Goal: Information Seeking & Learning: Check status

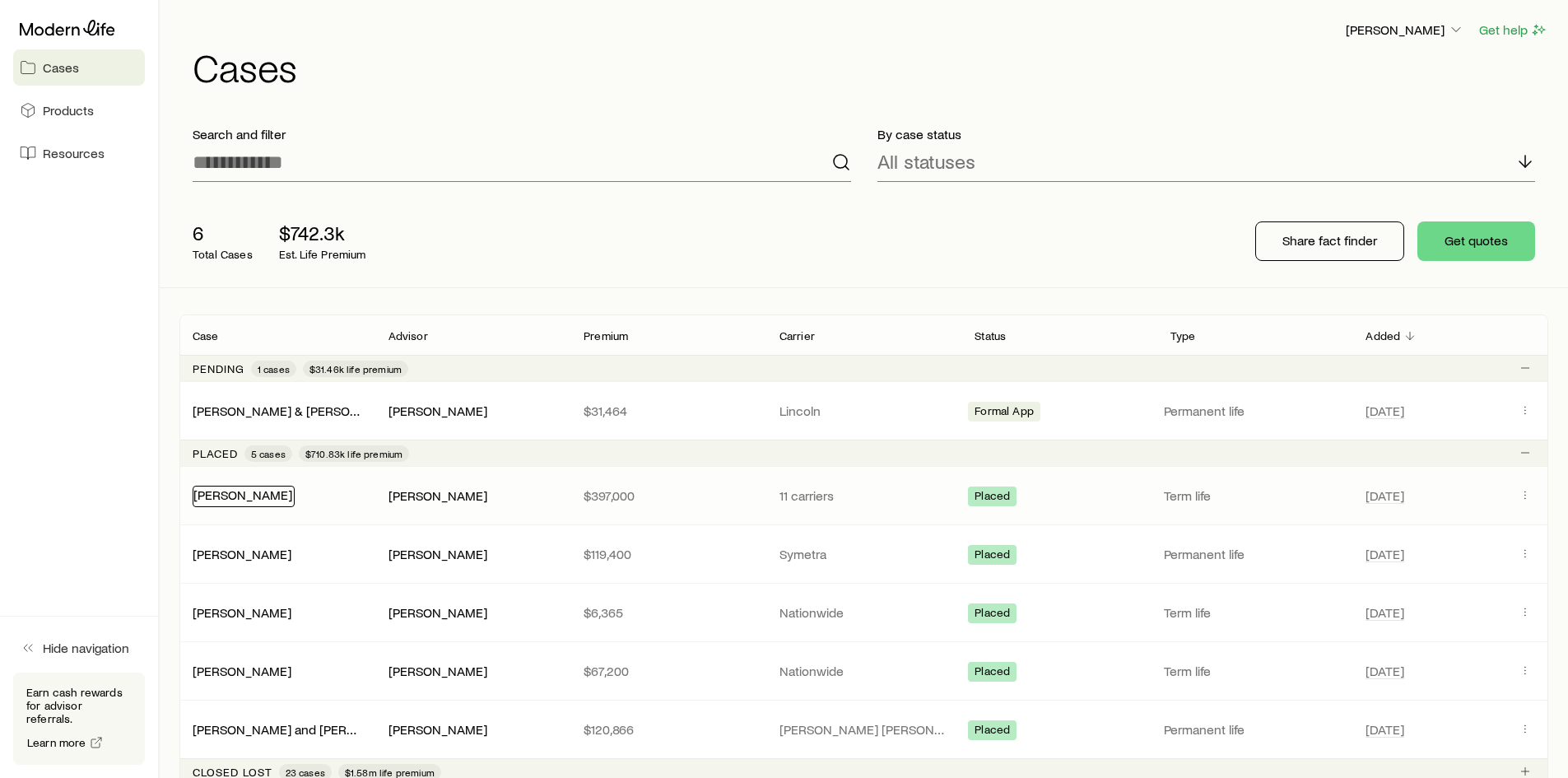
click at [255, 493] on link "[PERSON_NAME]" at bounding box center [242, 494] width 99 height 16
click at [1525, 497] on icon "Client cases" at bounding box center [1526, 495] width 13 height 13
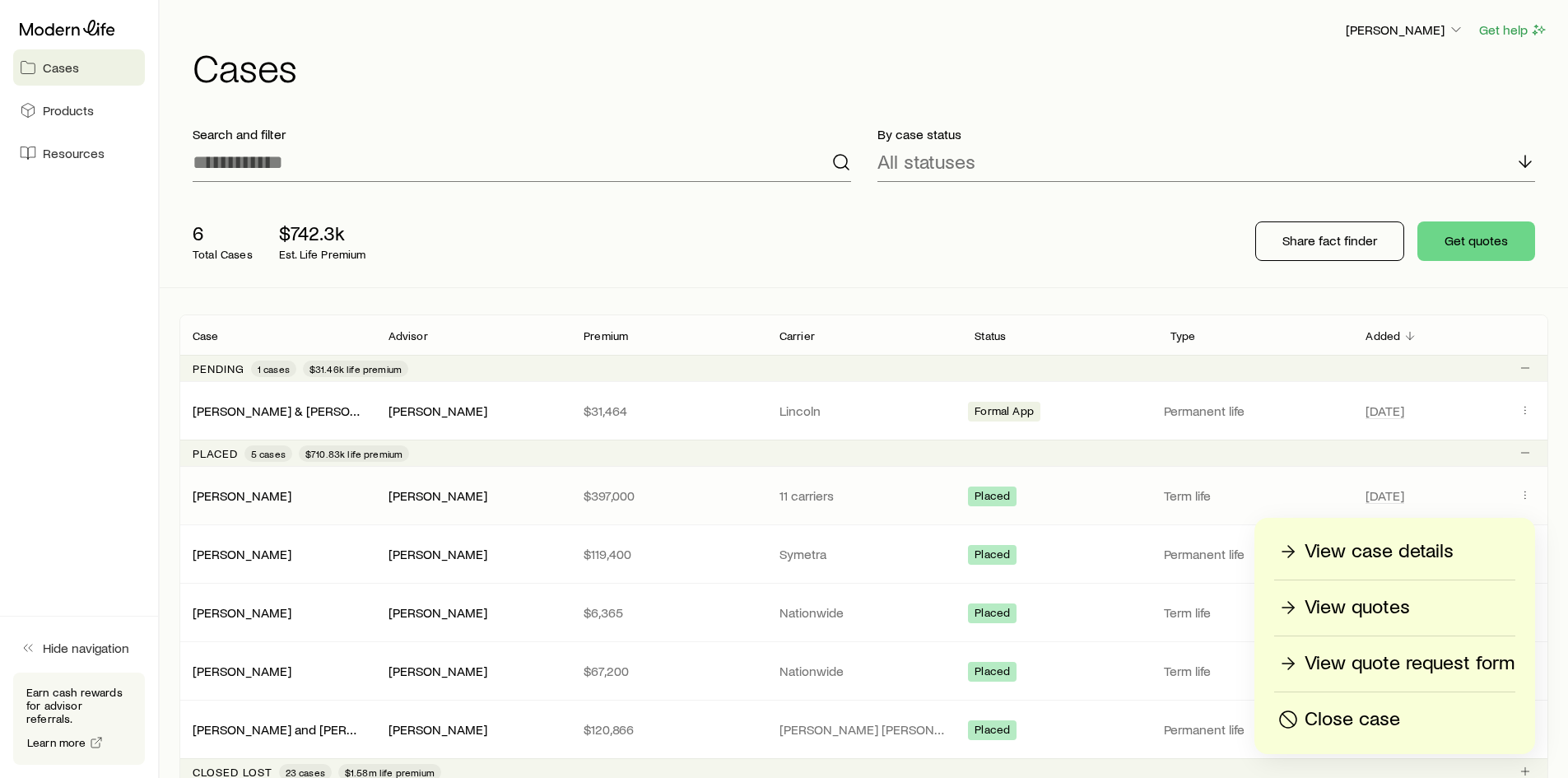
click at [998, 491] on span "Placed" at bounding box center [992, 497] width 36 height 17
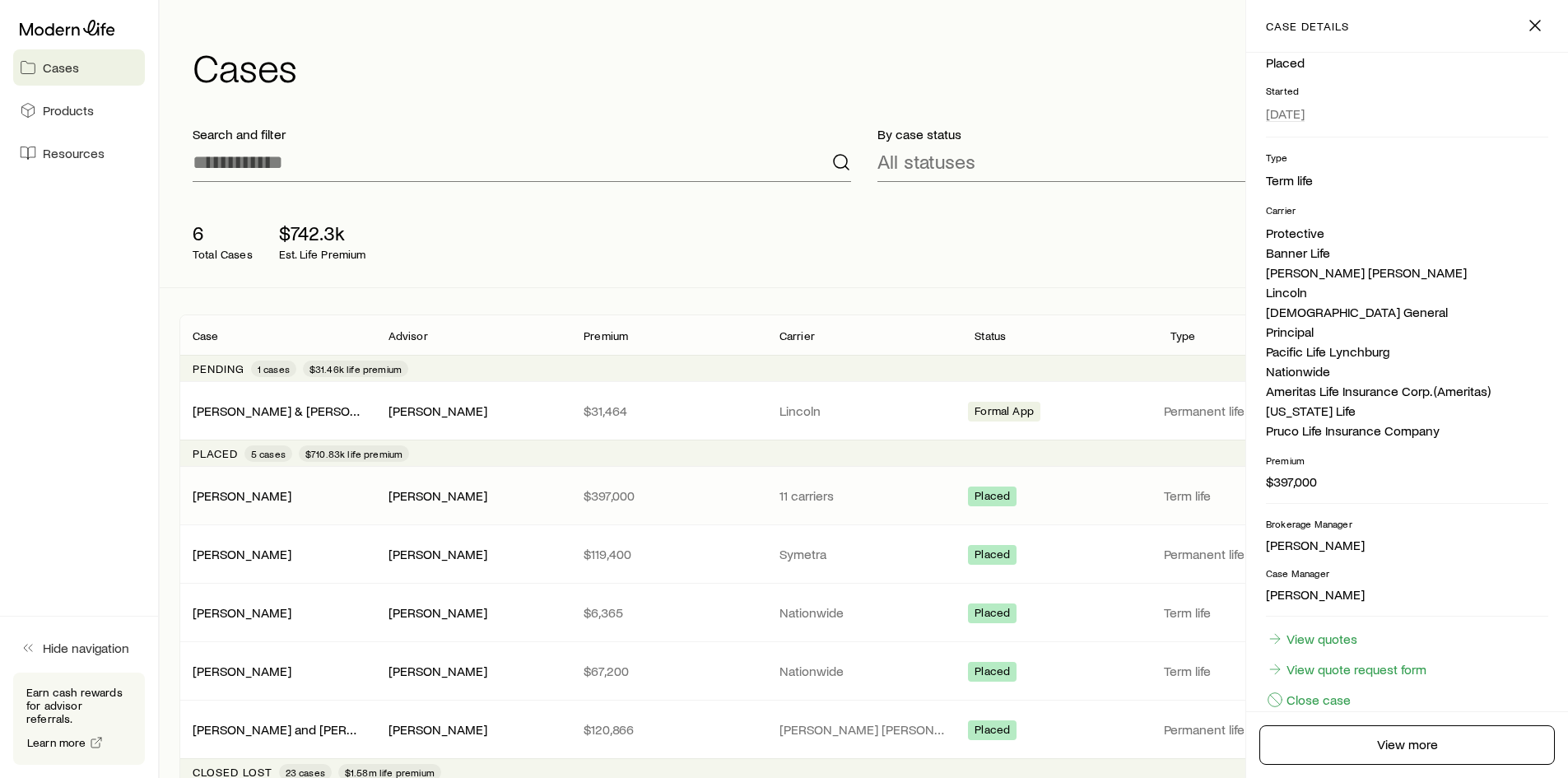
scroll to position [209, 0]
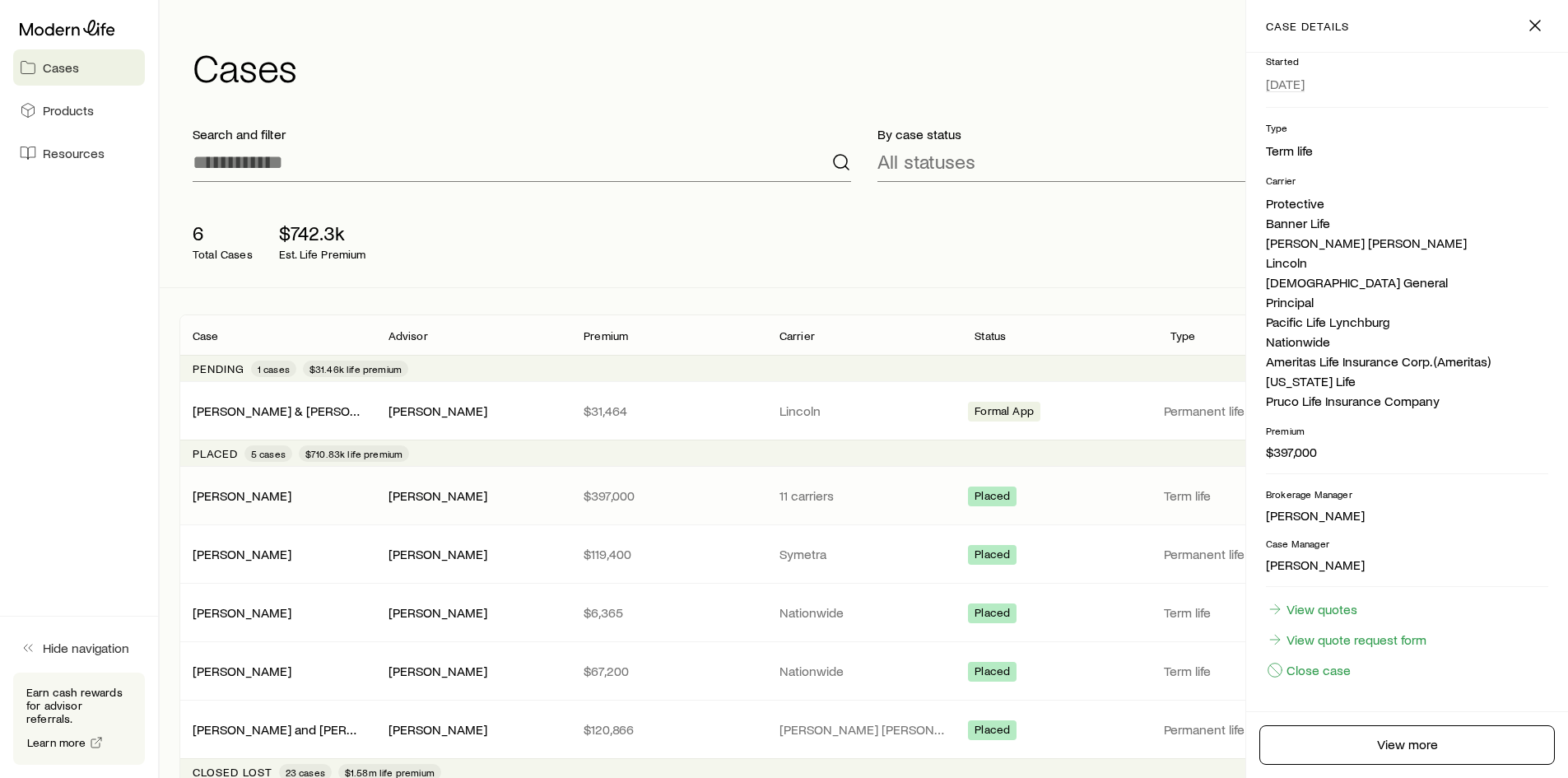
click at [689, 212] on div "6 Total Cases $742.3k Est. Life Premium" at bounding box center [442, 241] width 527 height 66
click at [1536, 28] on icon "button" at bounding box center [1536, 26] width 20 height 20
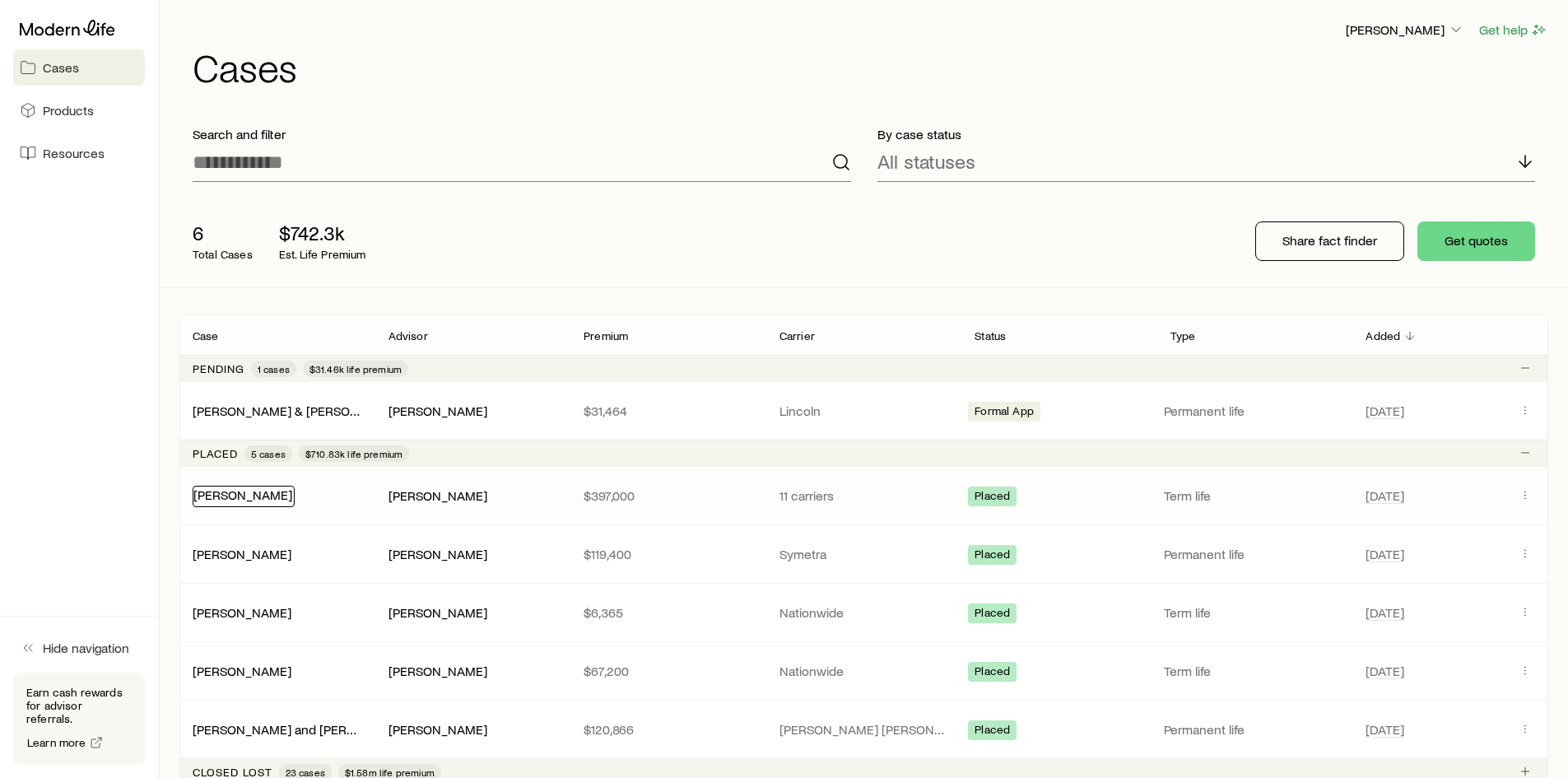
click at [246, 496] on link "[PERSON_NAME]" at bounding box center [242, 494] width 99 height 16
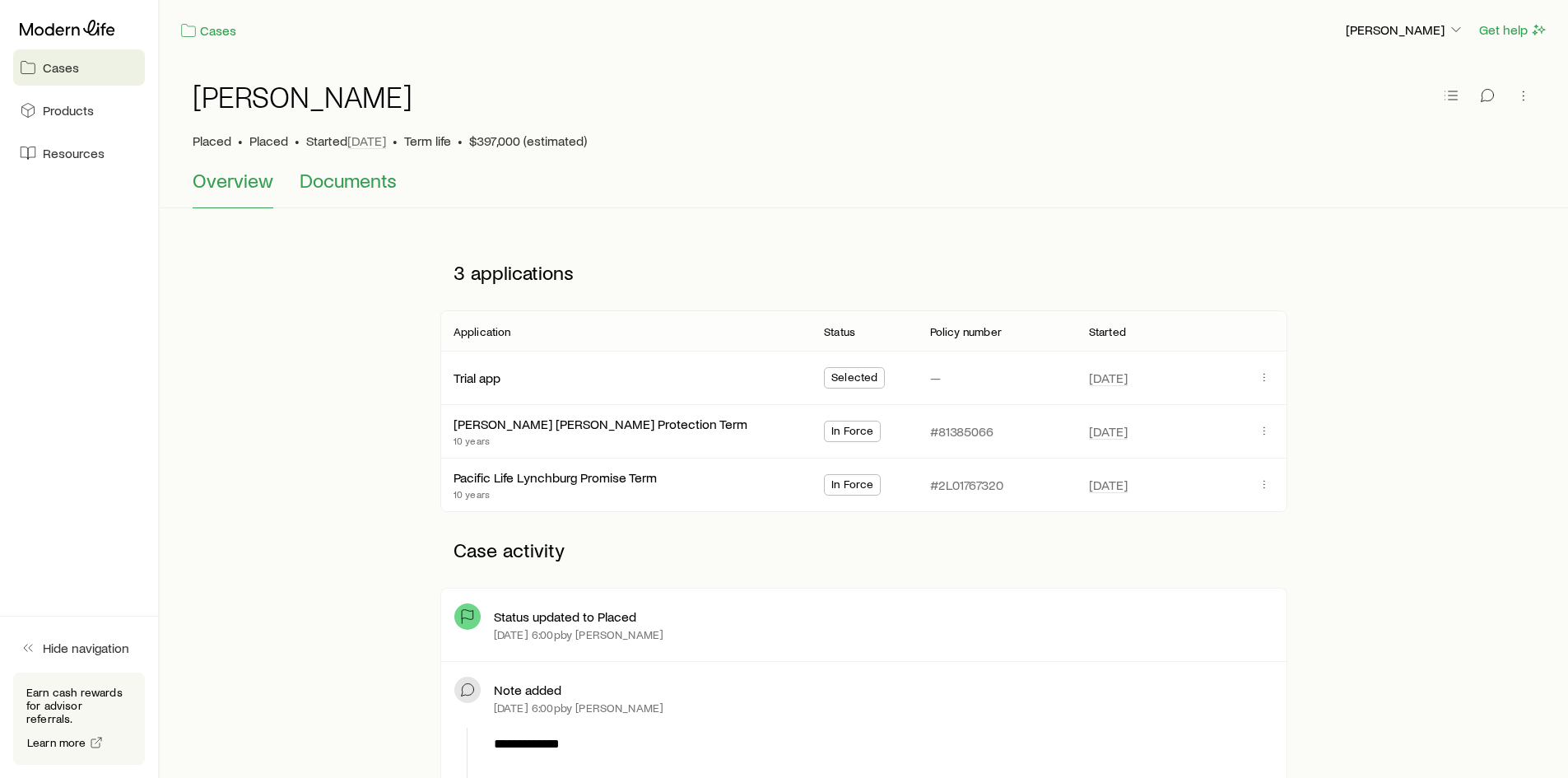
click at [335, 184] on span "Documents" at bounding box center [348, 181] width 97 height 23
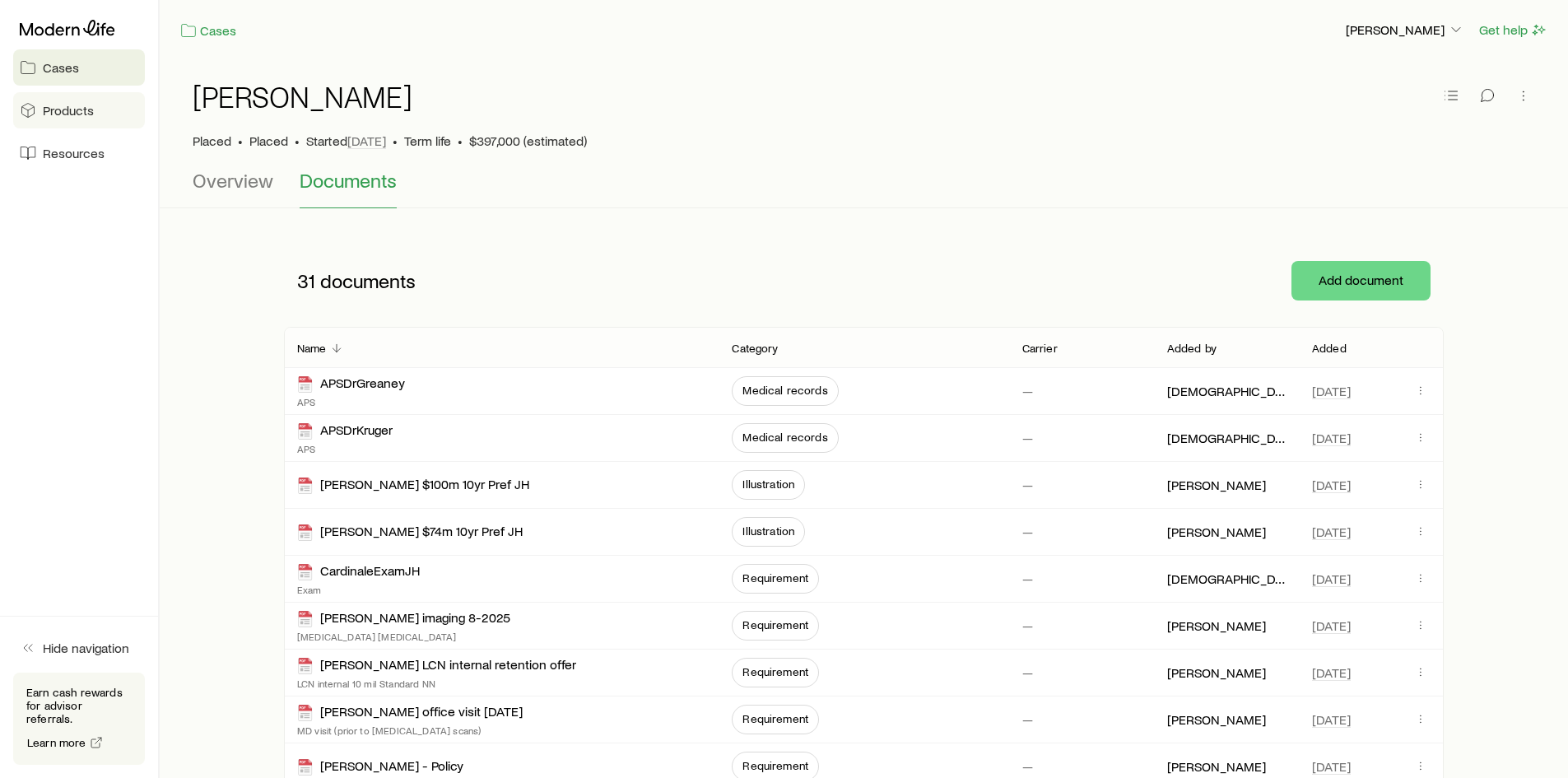
click at [67, 110] on span "Products" at bounding box center [67, 111] width 51 height 17
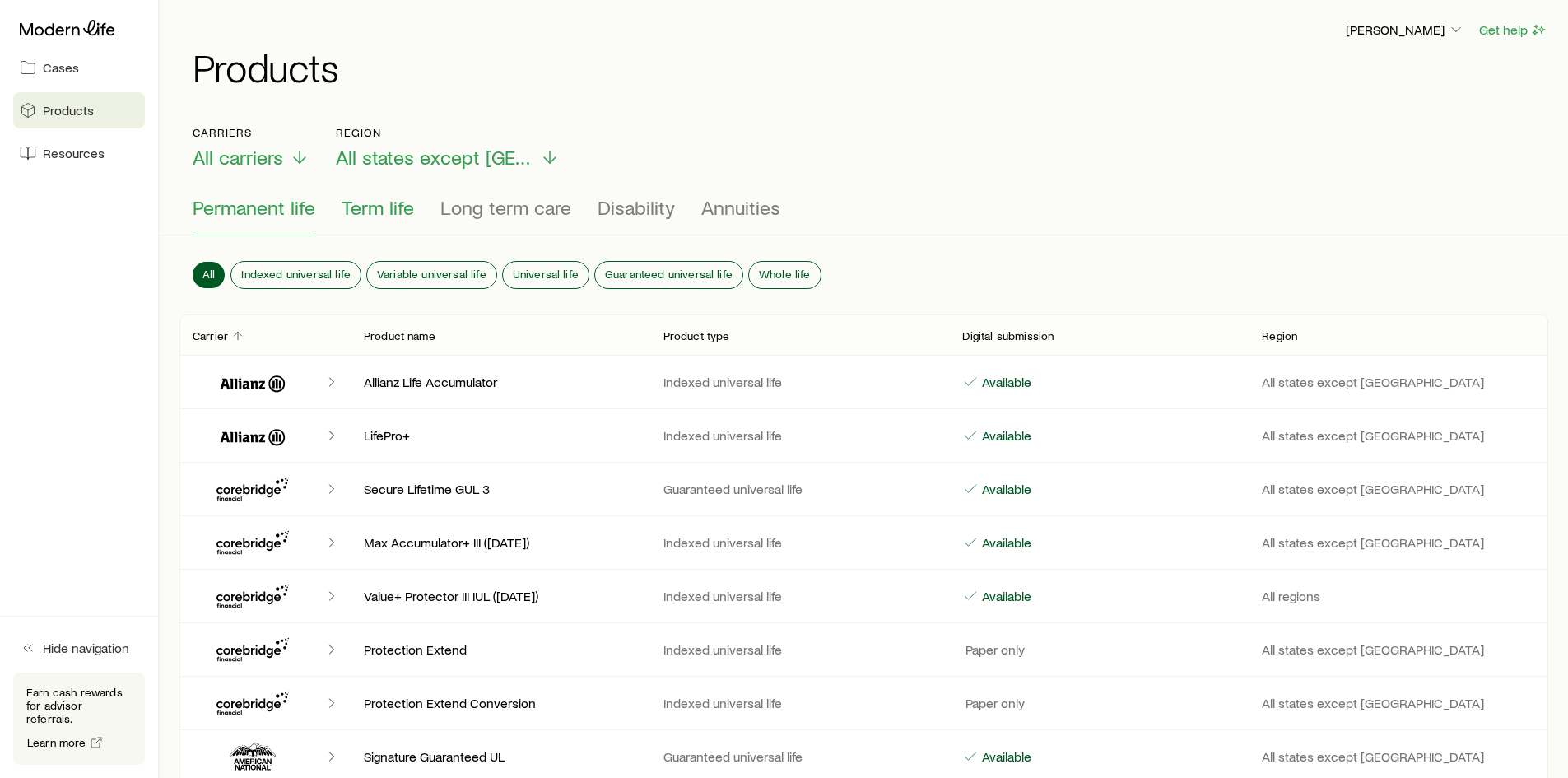
click at [374, 205] on span "Term life" at bounding box center [377, 207] width 72 height 23
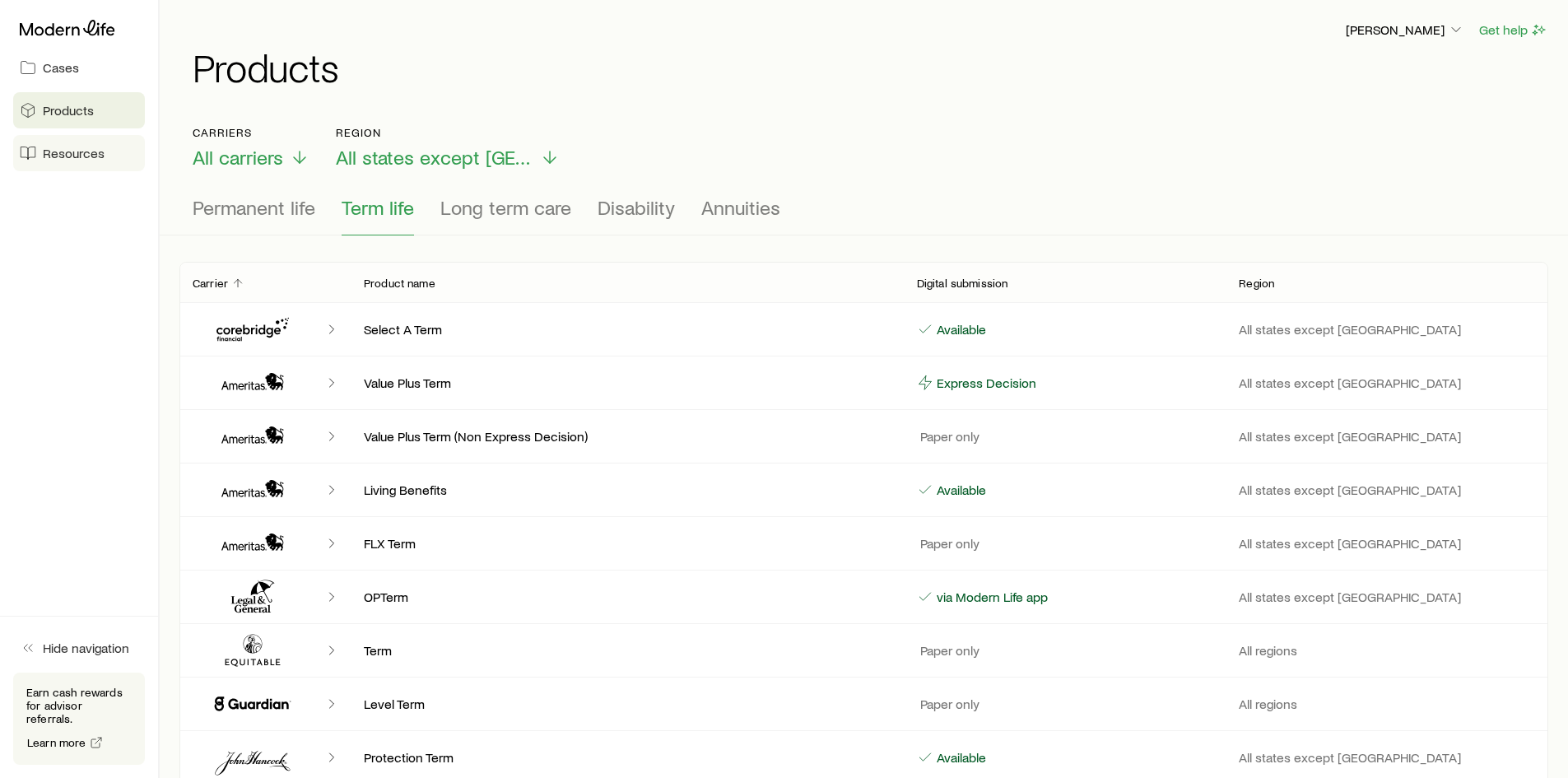
click at [65, 152] on span "Resources" at bounding box center [73, 153] width 62 height 17
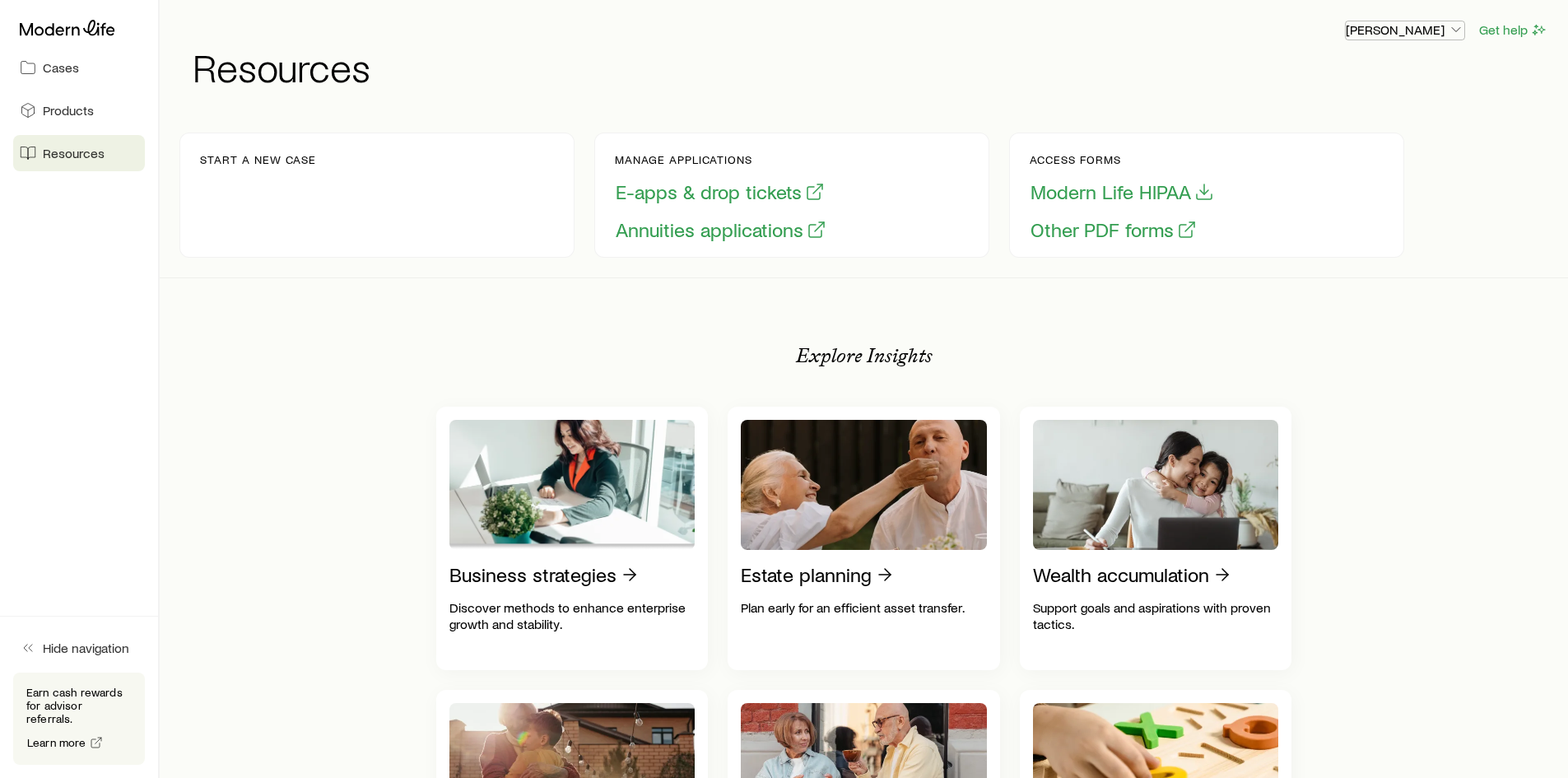
click at [1454, 31] on icon "button" at bounding box center [1456, 30] width 17 height 17
click at [948, 73] on h1 "Resources" at bounding box center [870, 66] width 1356 height 39
click at [67, 66] on span "Cases" at bounding box center [60, 67] width 36 height 17
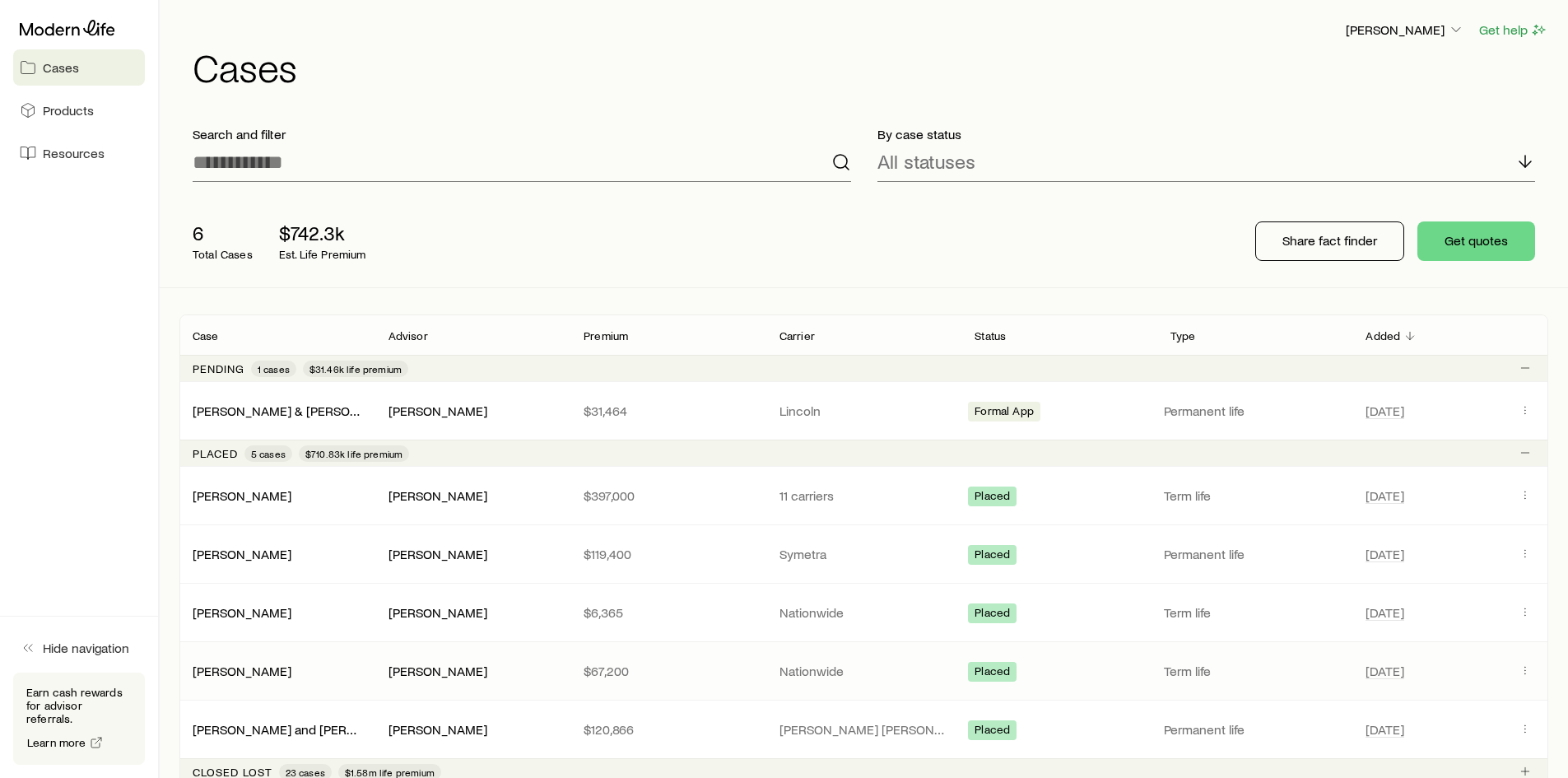
scroll to position [165, 0]
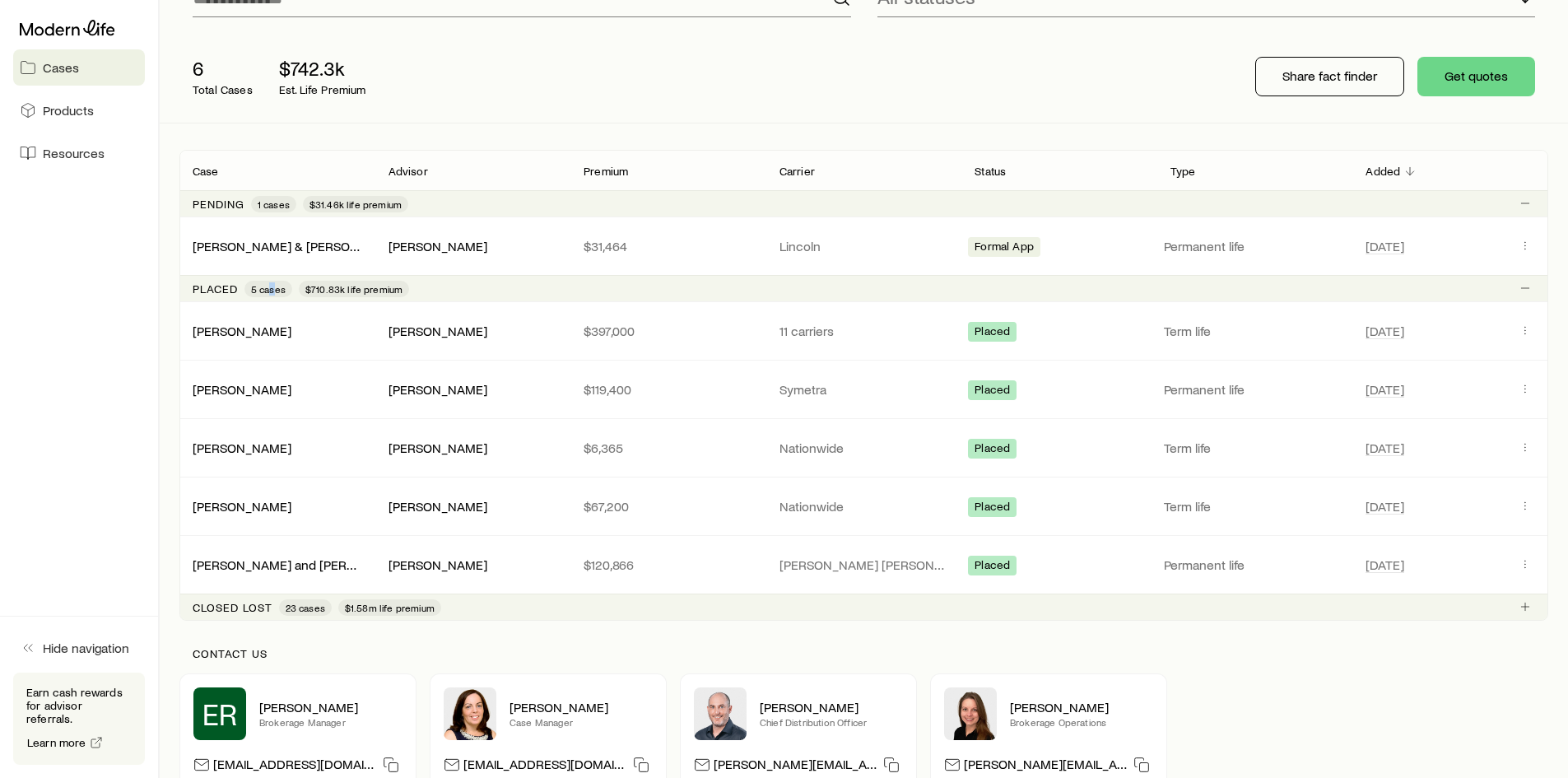
click at [272, 287] on span "5 cases" at bounding box center [268, 289] width 35 height 13
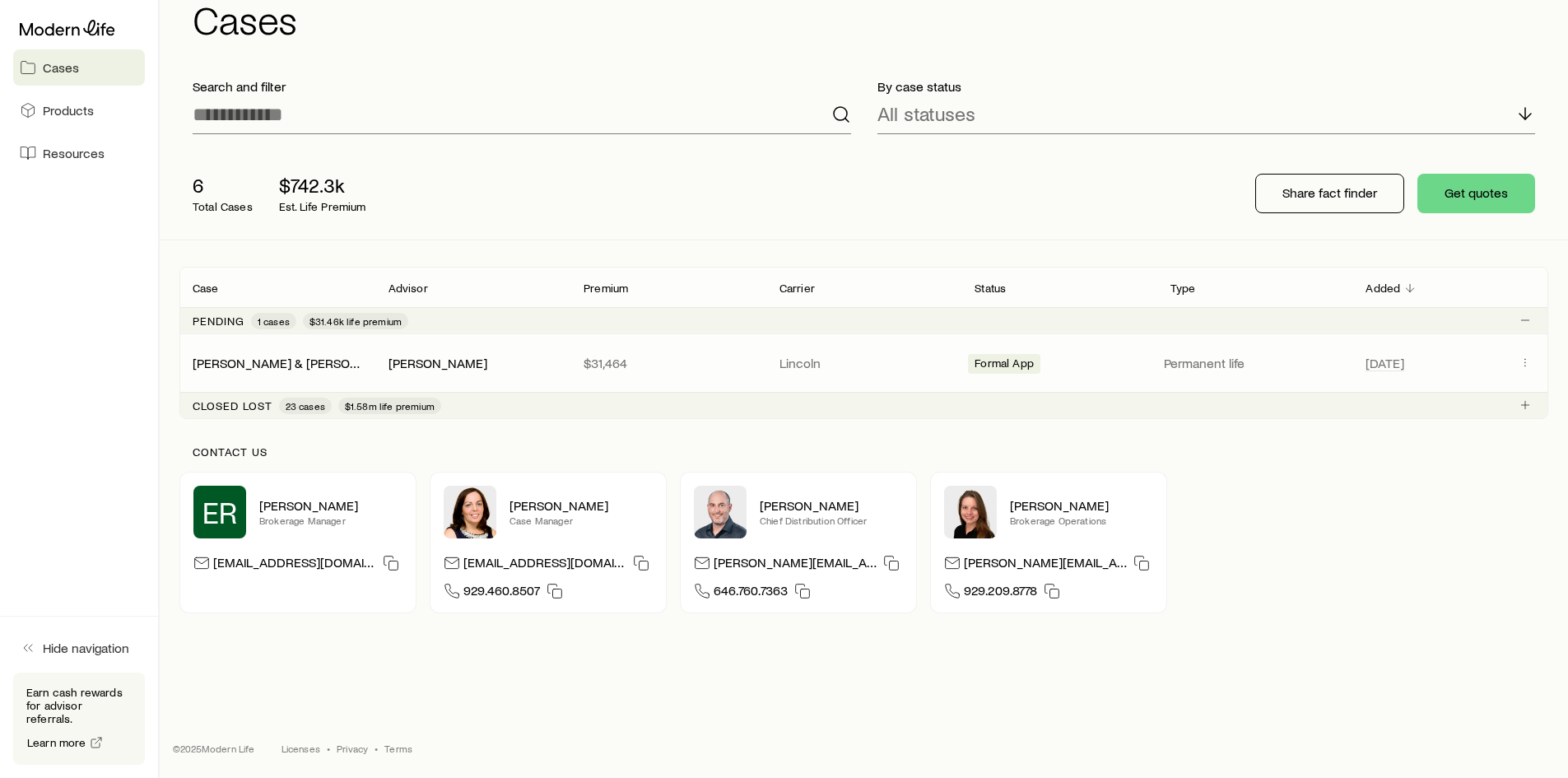
scroll to position [74, 0]
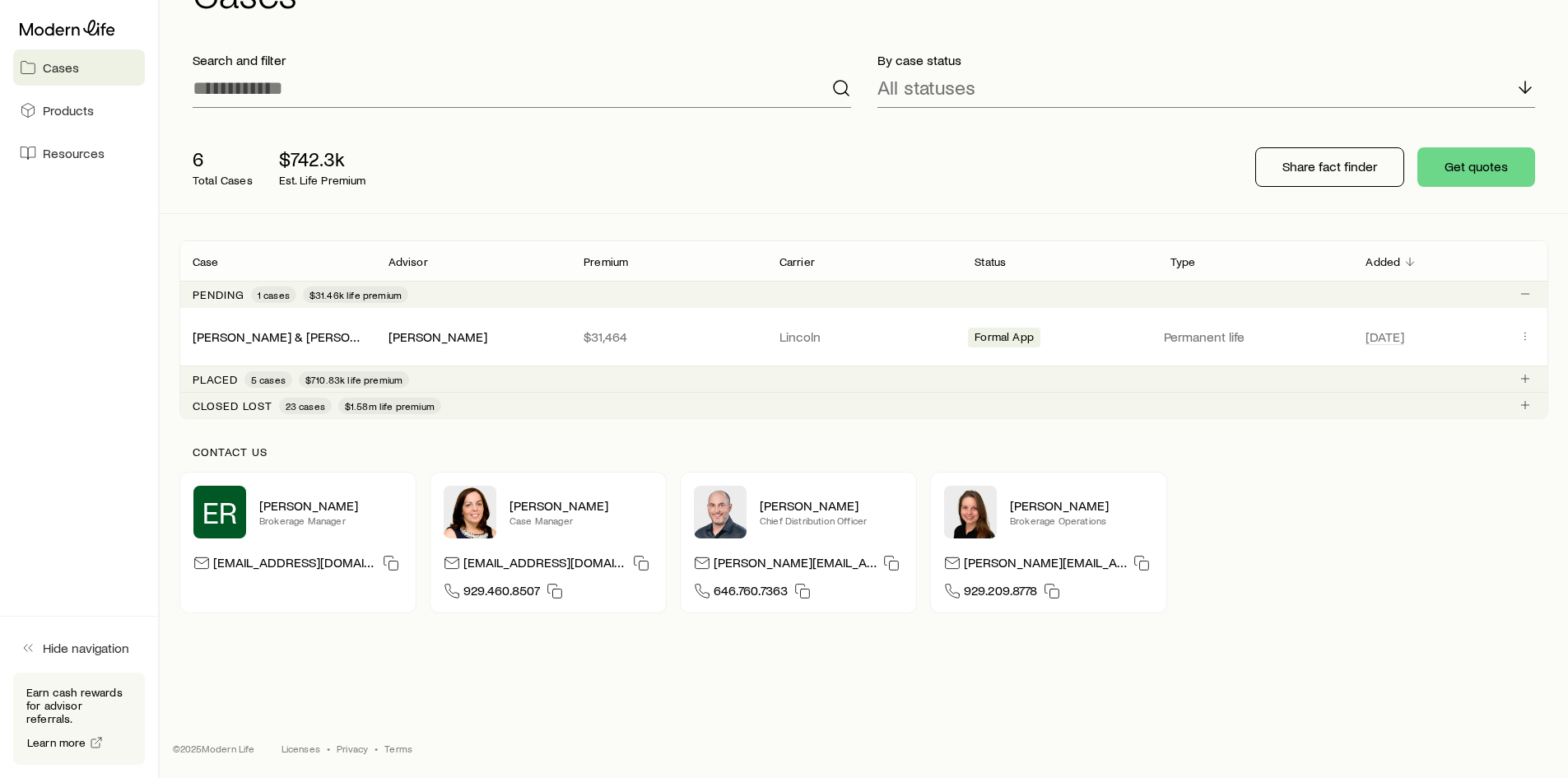
click at [219, 377] on p "Placed" at bounding box center [215, 380] width 45 height 13
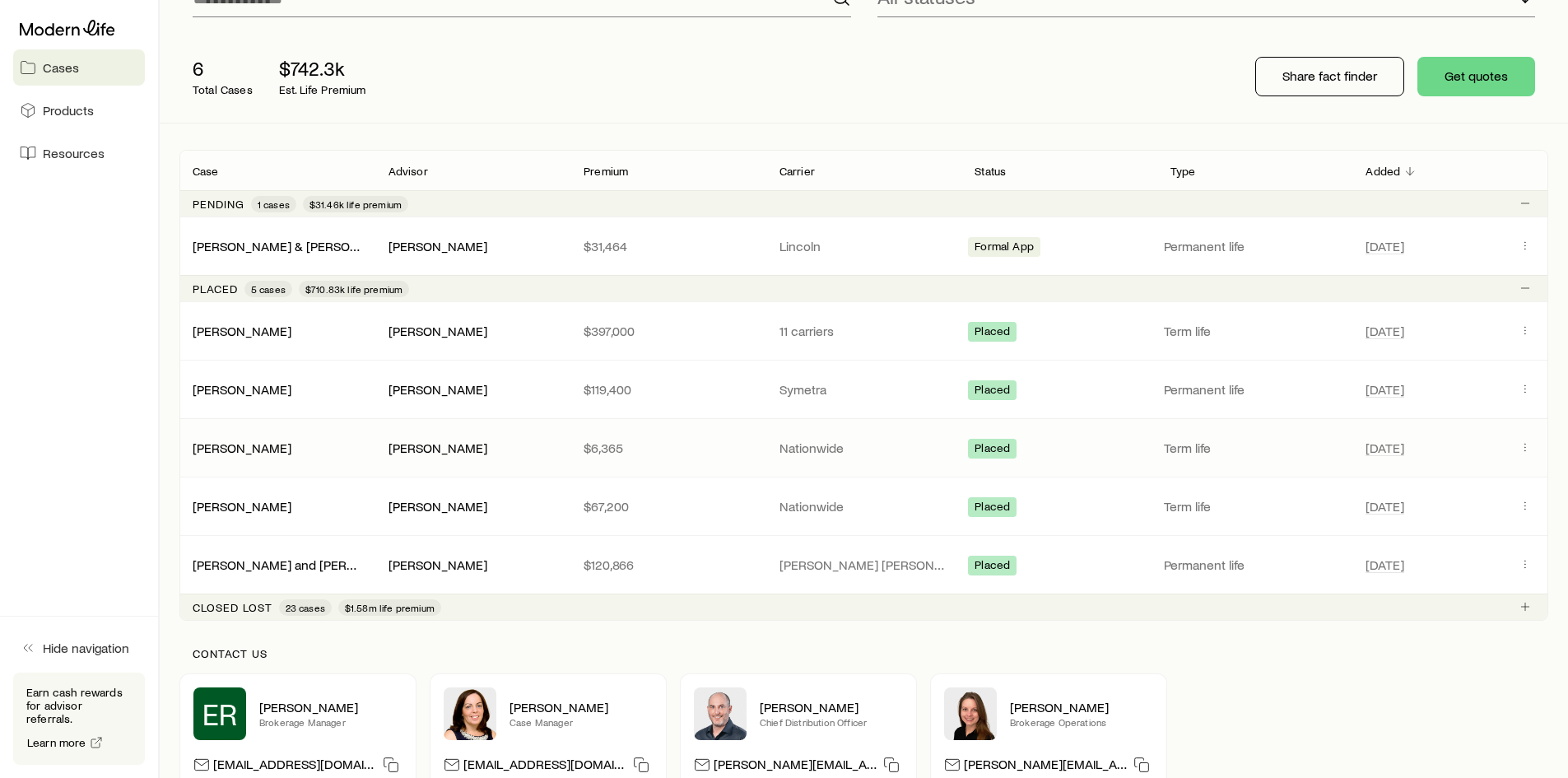
click at [798, 450] on p "Nationwide" at bounding box center [864, 448] width 170 height 17
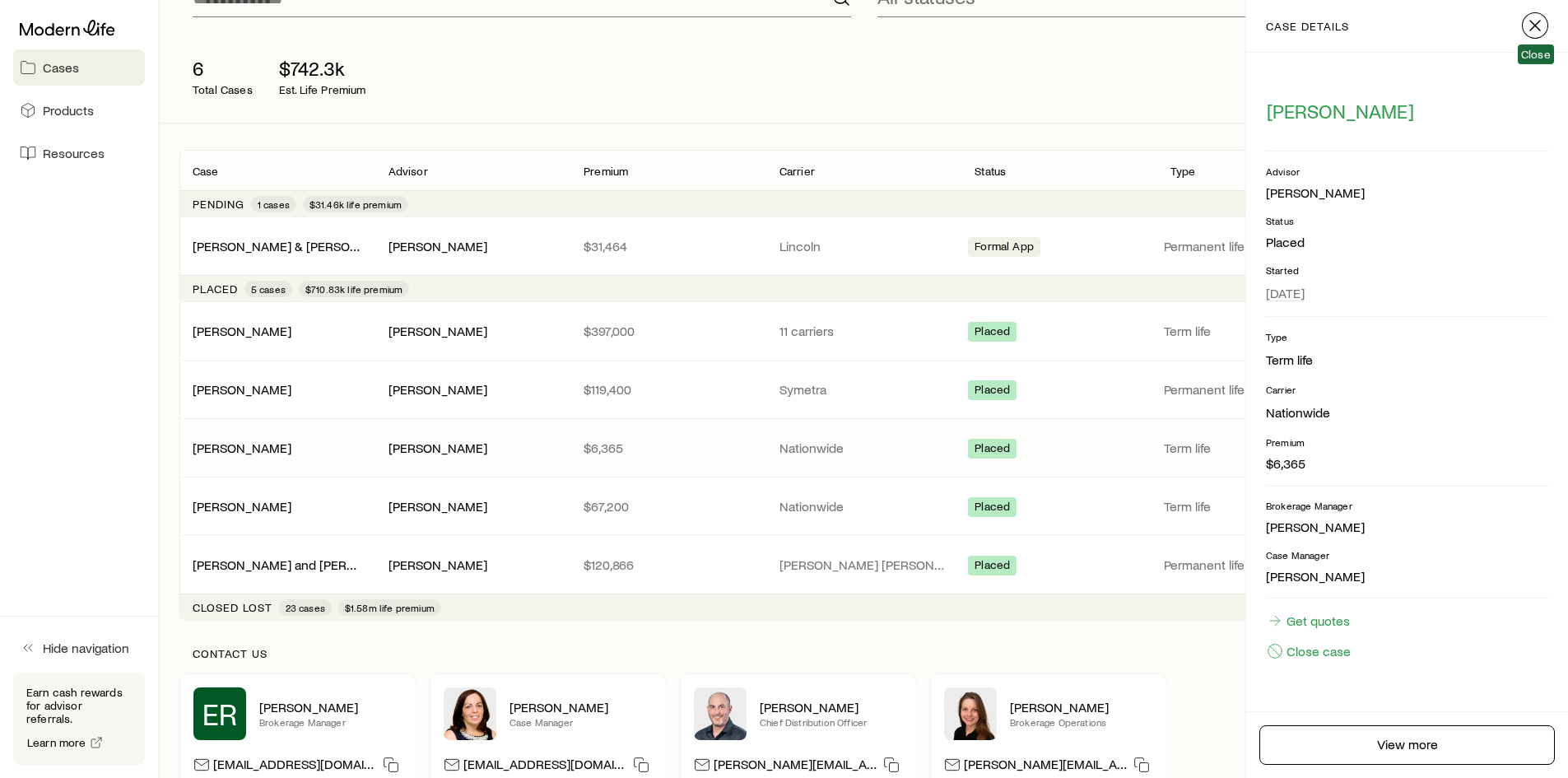
click at [1535, 20] on icon "button" at bounding box center [1536, 26] width 20 height 20
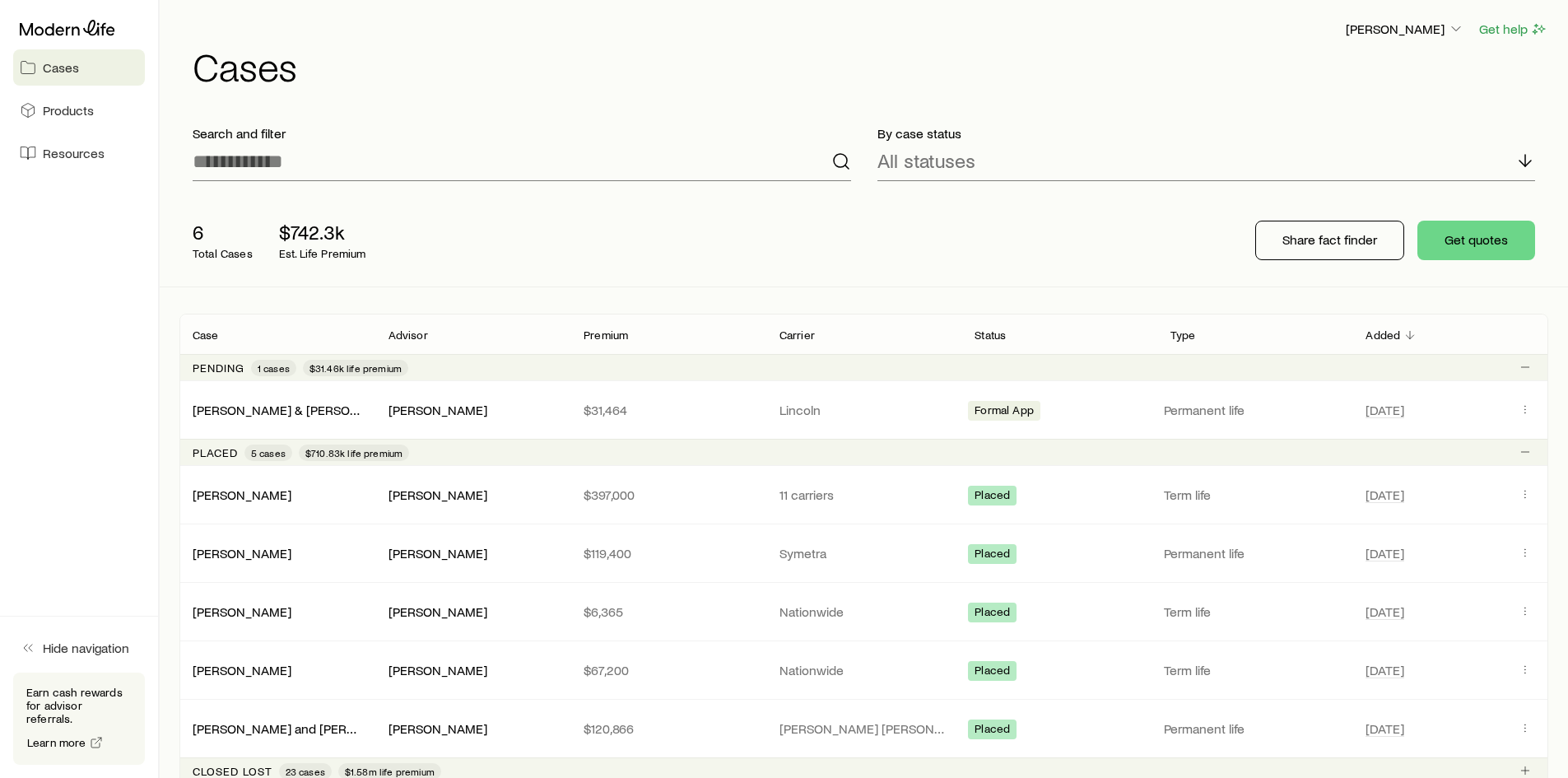
scroll to position [0, 0]
click at [77, 157] on span "Resources" at bounding box center [73, 153] width 62 height 17
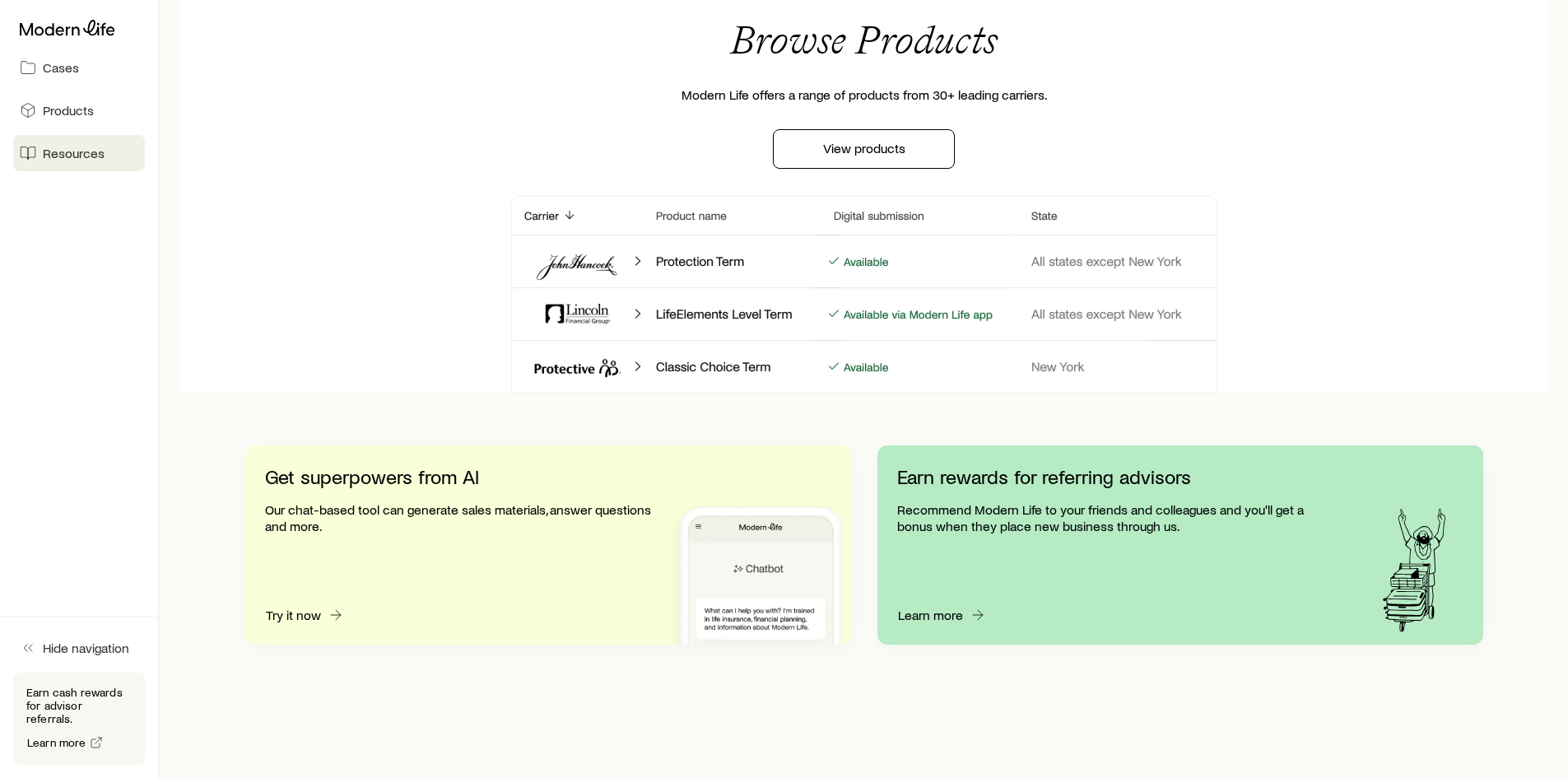
scroll to position [1458, 0]
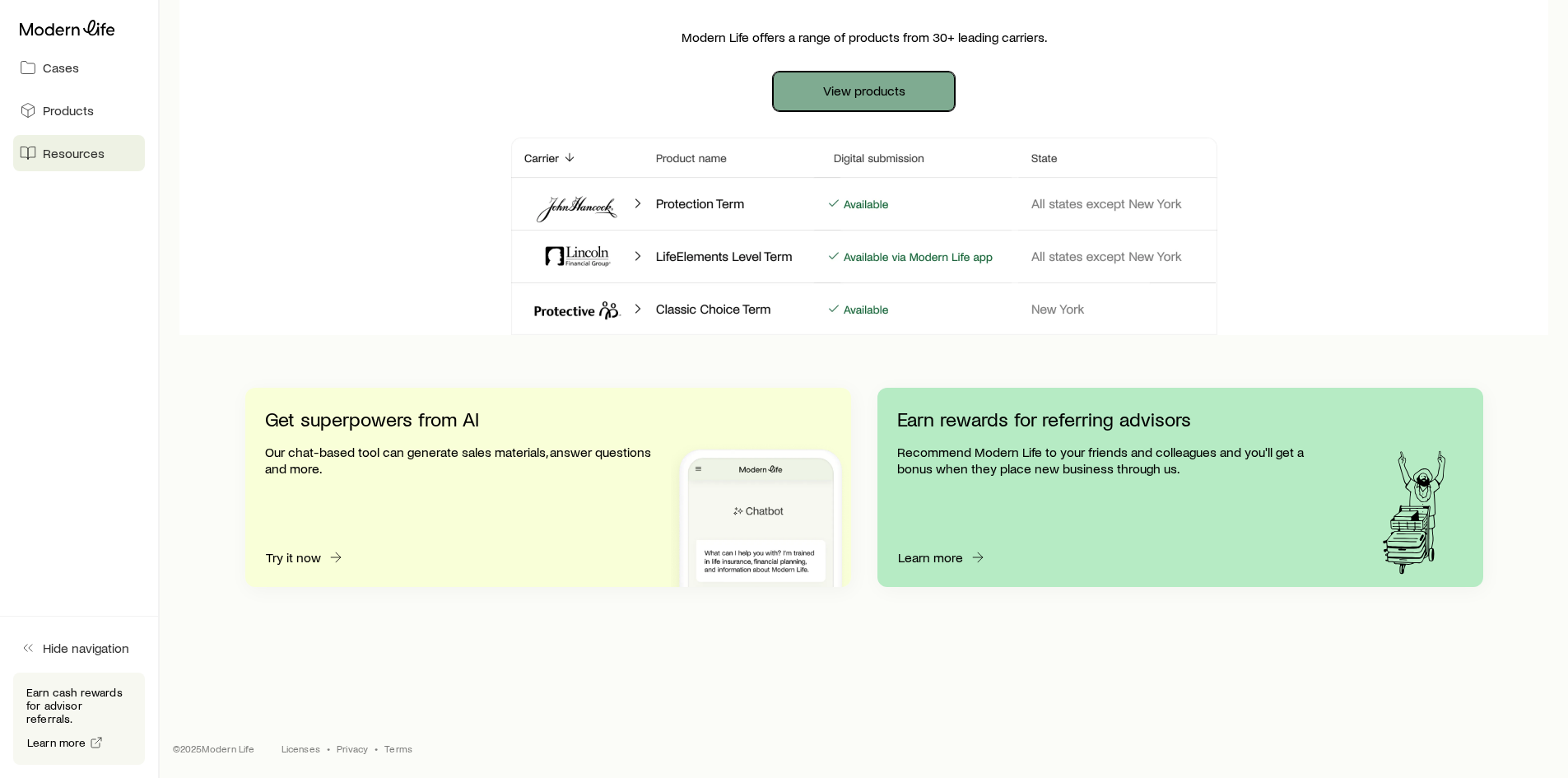
click at [846, 97] on link "View products" at bounding box center [864, 91] width 182 height 39
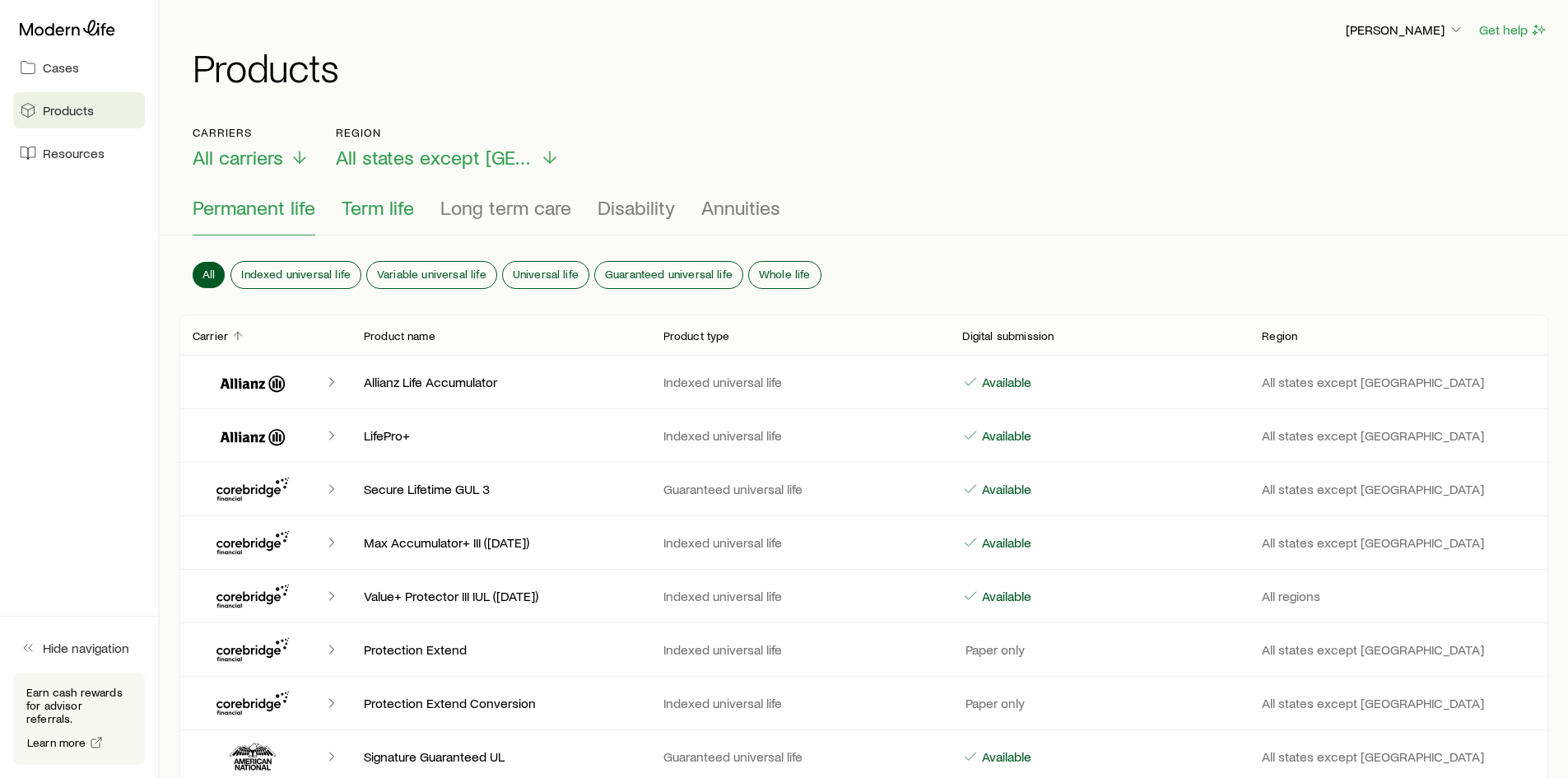
click at [374, 207] on span "Term life" at bounding box center [377, 207] width 72 height 23
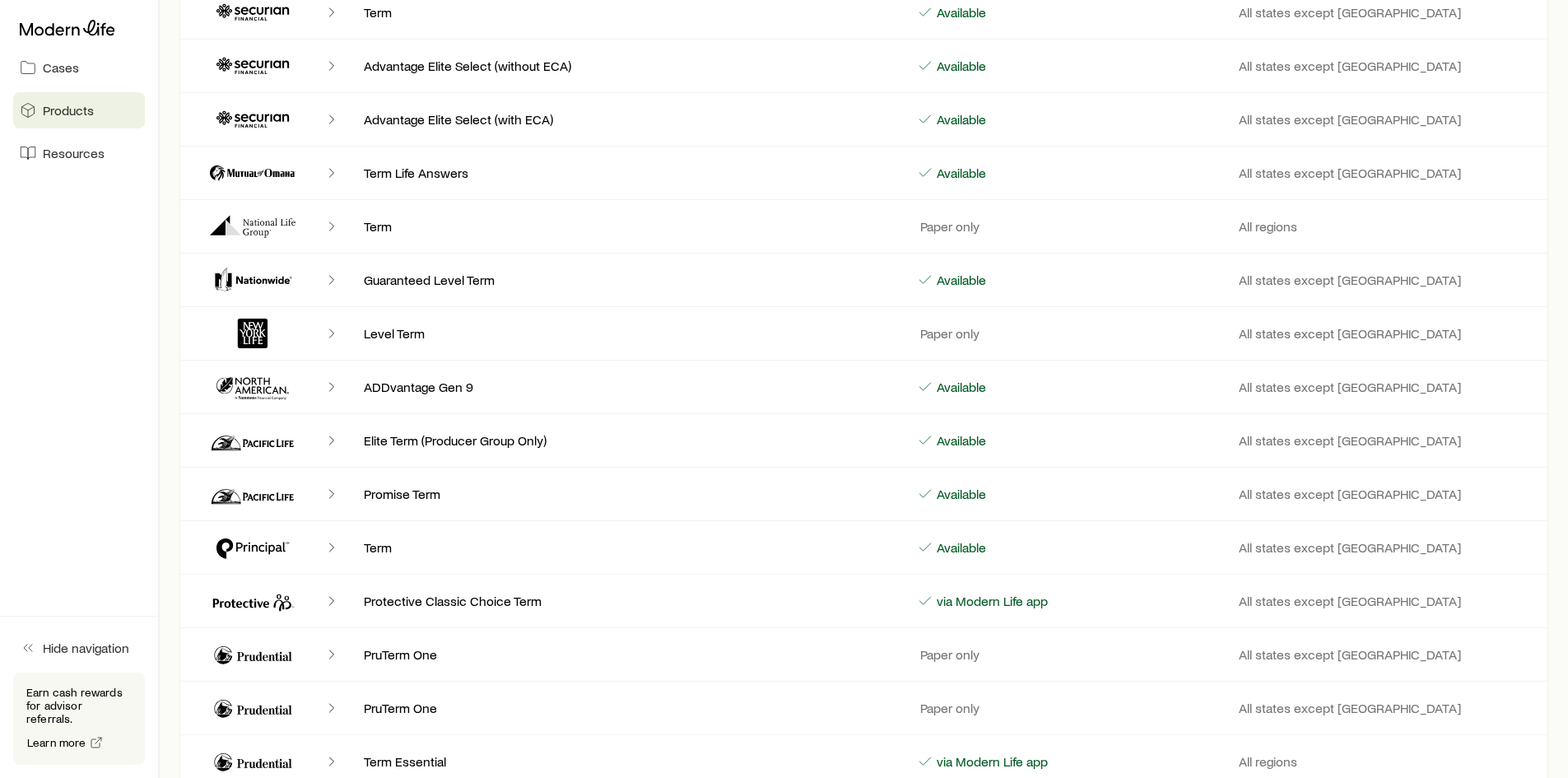
scroll to position [1153, 0]
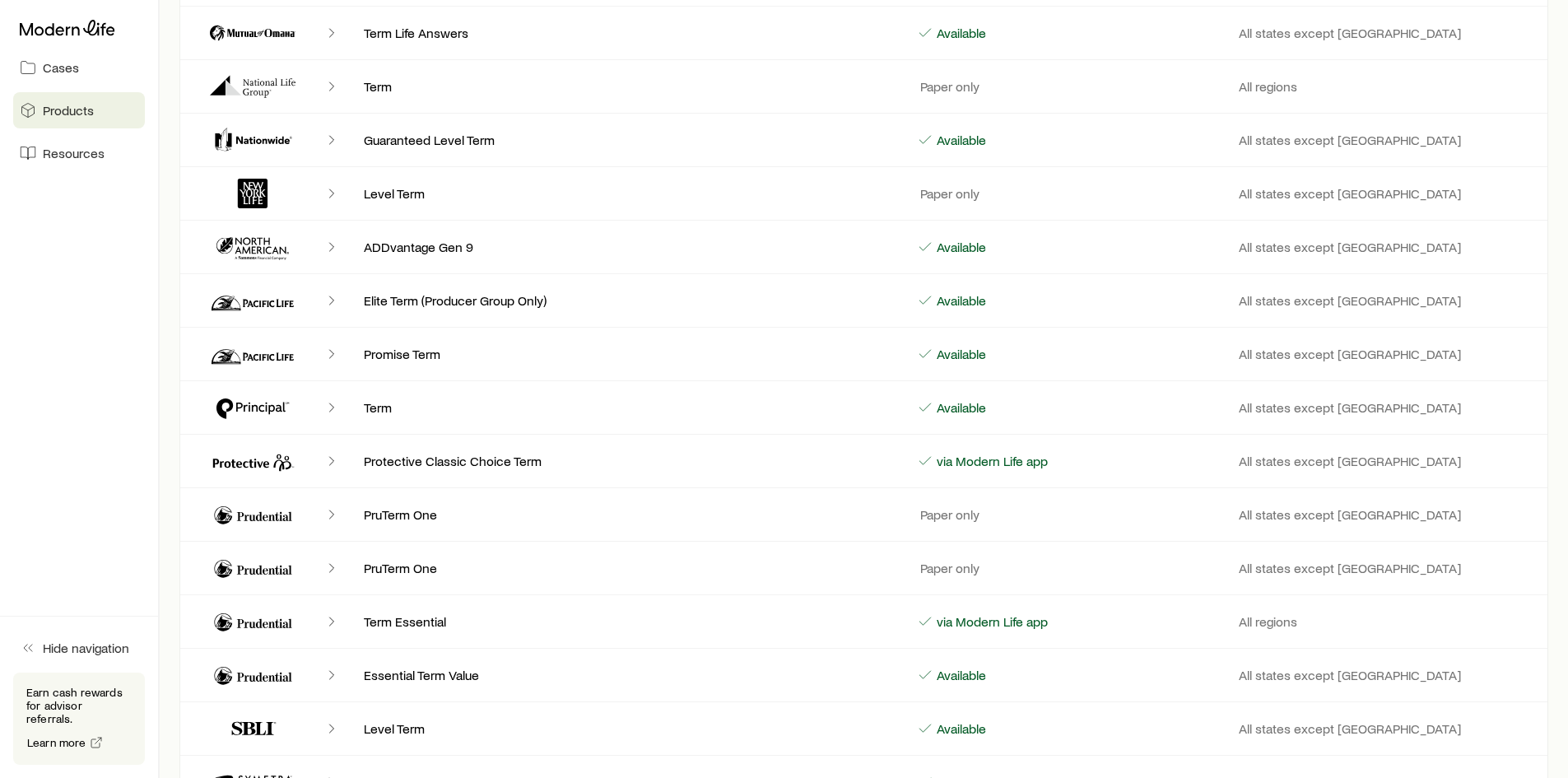
click at [331, 352] on icon "Client cases" at bounding box center [331, 354] width 17 height 17
click at [287, 350] on icon "Client cases" at bounding box center [252, 353] width 99 height 39
click at [443, 353] on p "Promise Term" at bounding box center [627, 354] width 527 height 17
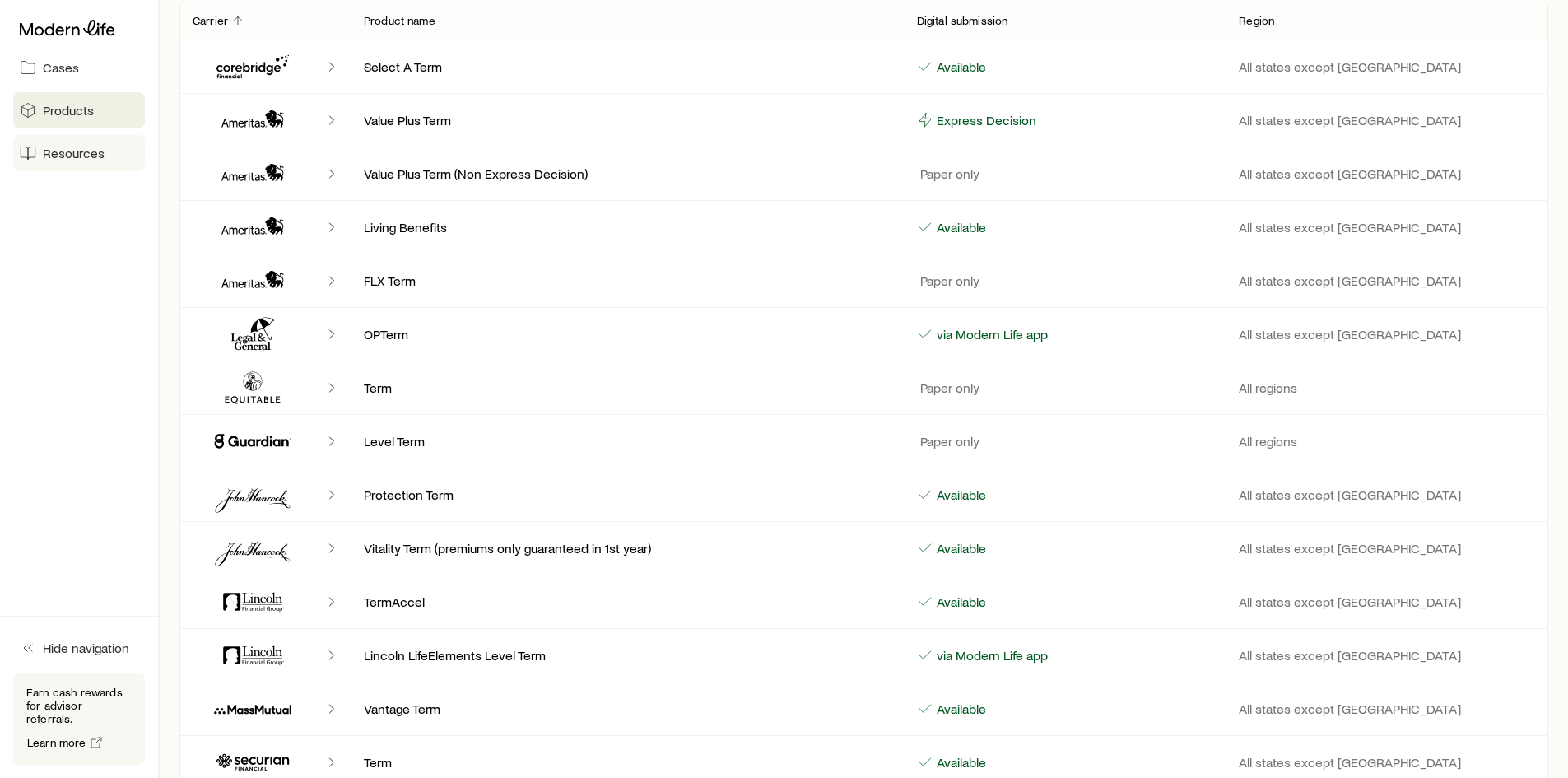
scroll to position [0, 0]
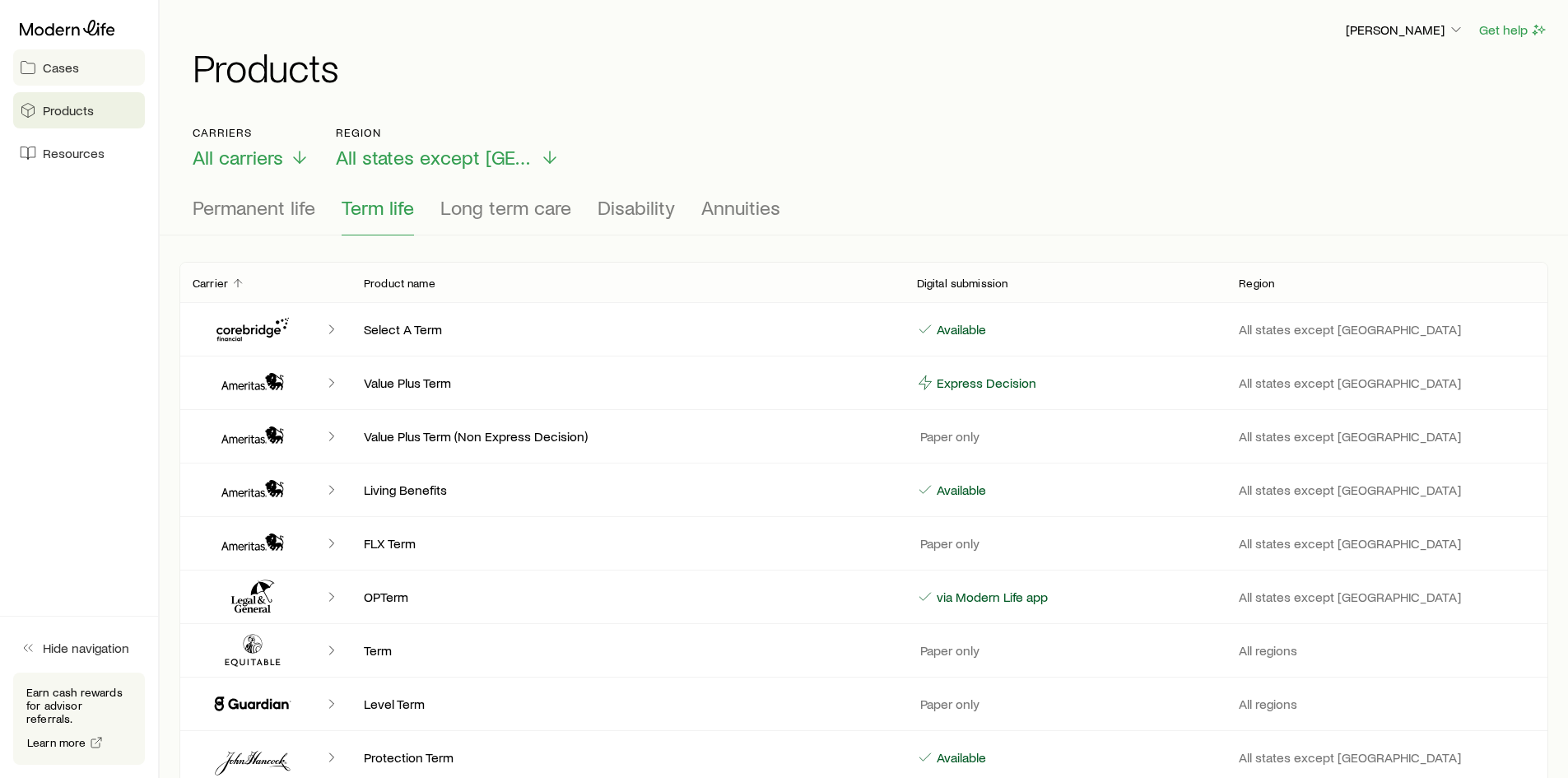
click at [43, 68] on span "Cases" at bounding box center [60, 67] width 36 height 17
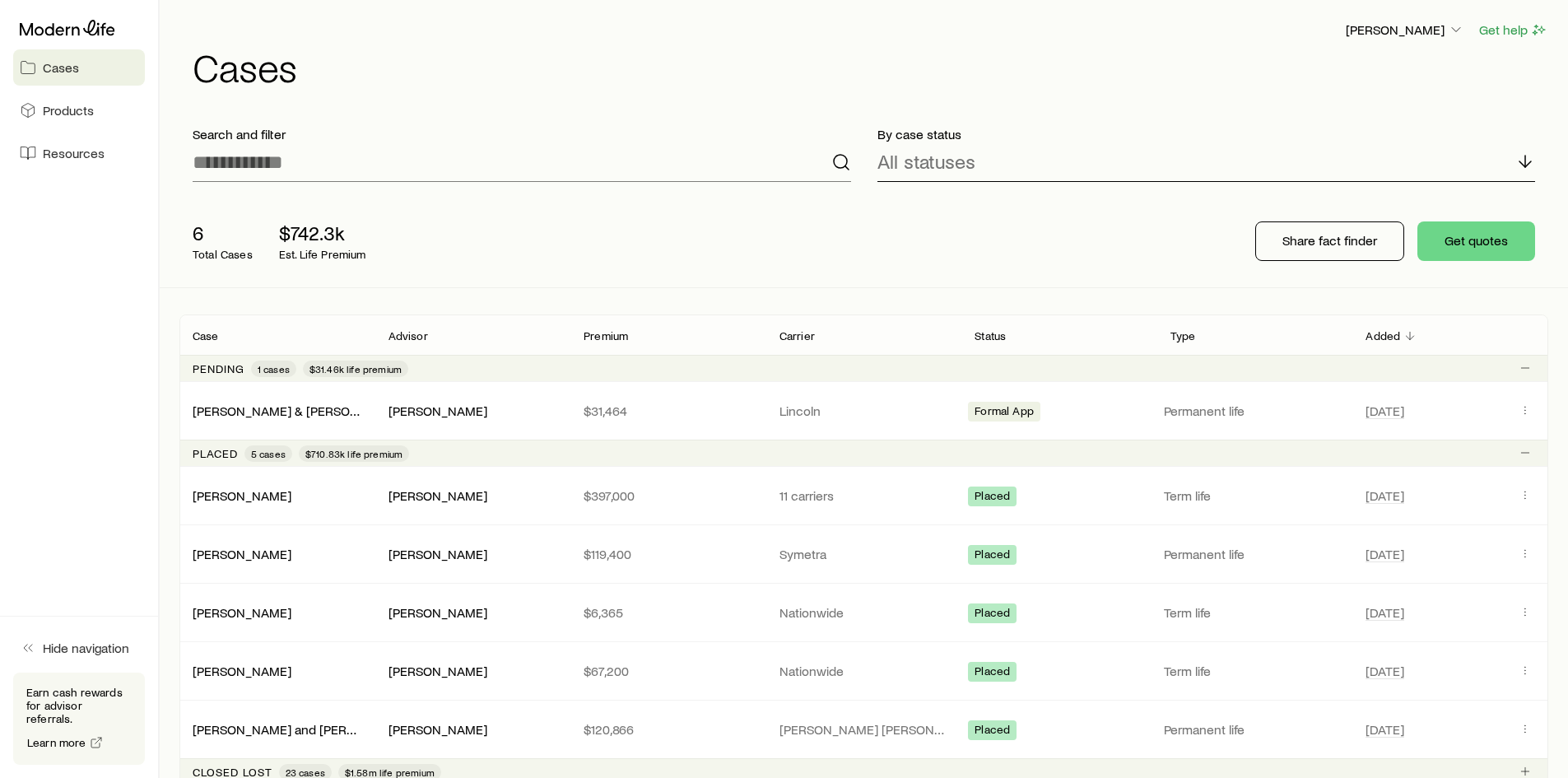
click at [1522, 159] on icon at bounding box center [1526, 162] width 20 height 20
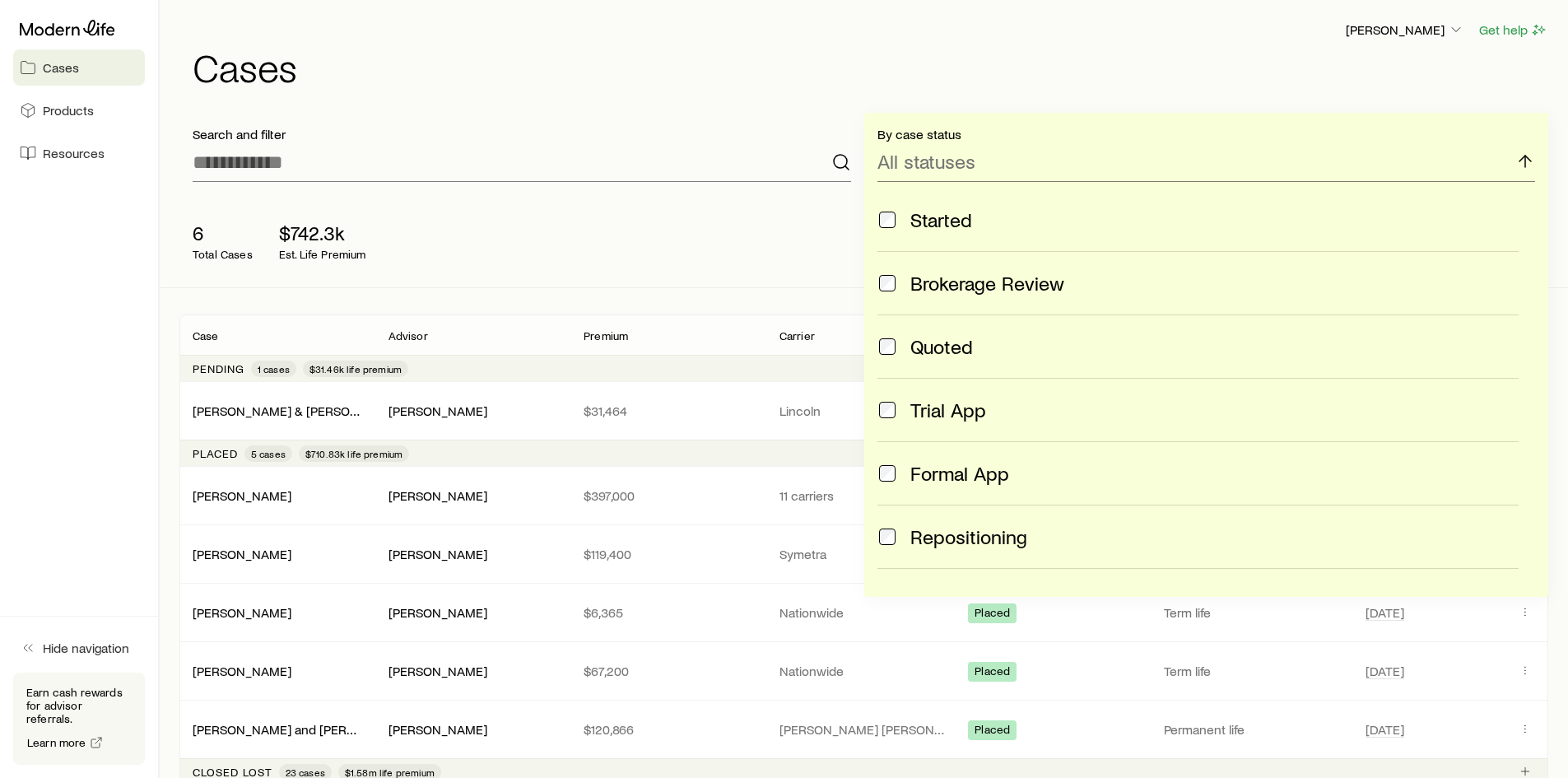
click at [930, 285] on span "Brokerage Review" at bounding box center [987, 283] width 154 height 23
click at [1535, 157] on div "By case status All statuses Started Brokerage Review Quoted Trial App Formal Ap…" at bounding box center [1207, 354] width 684 height 484
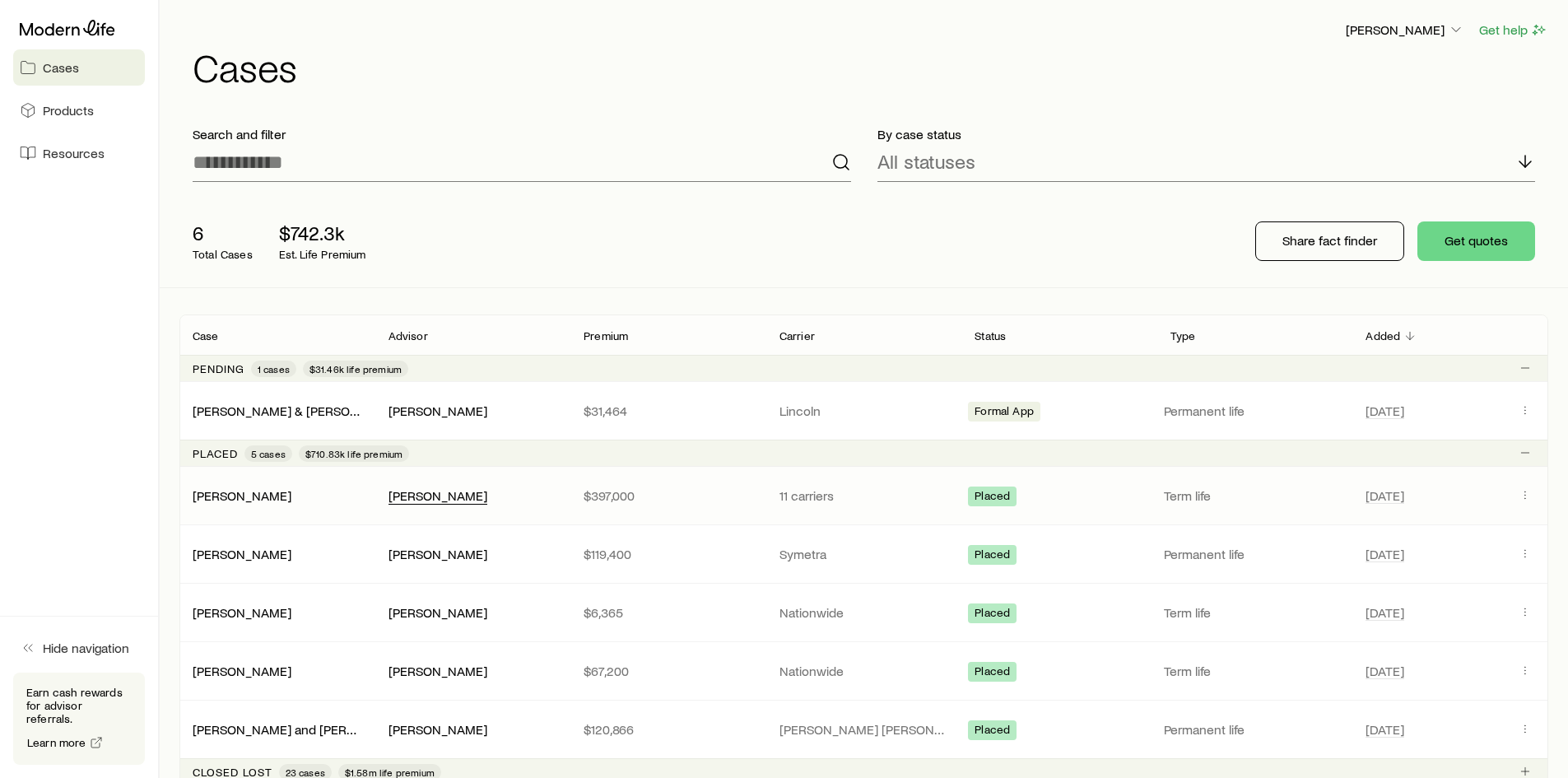
click at [447, 496] on div "[PERSON_NAME]" at bounding box center [438, 496] width 99 height 17
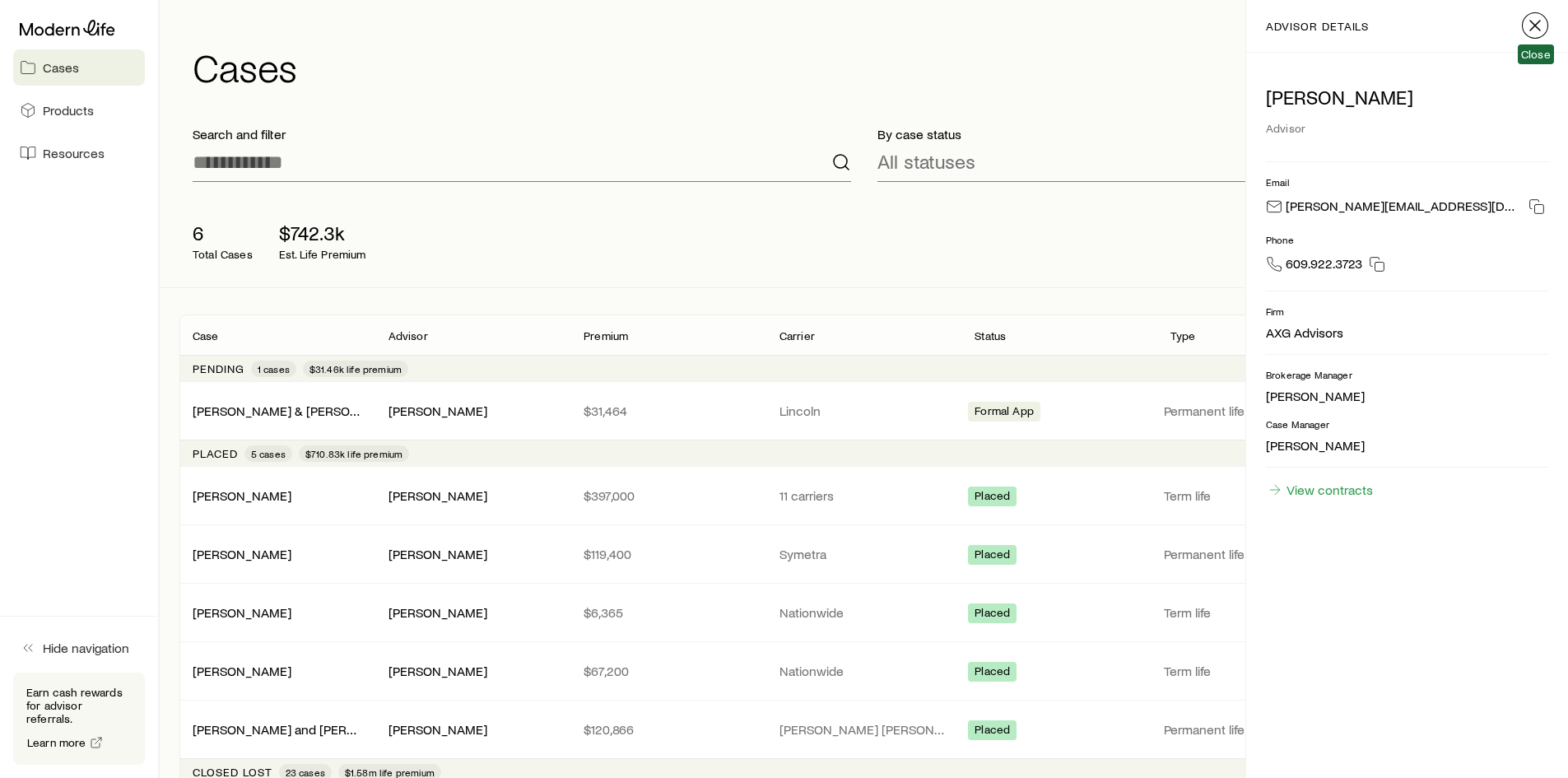
click at [1531, 17] on icon "button" at bounding box center [1536, 26] width 20 height 20
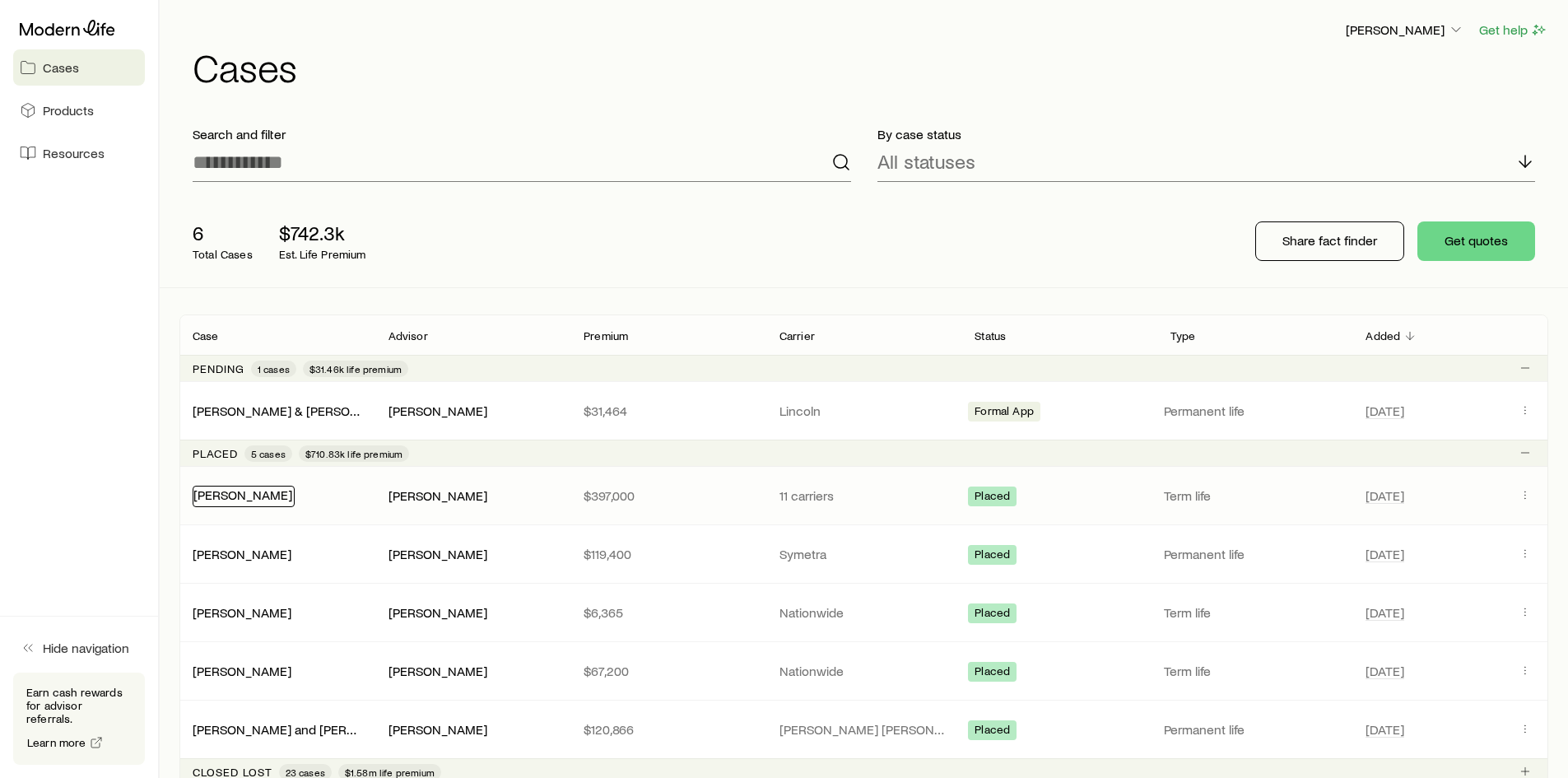
click at [227, 496] on link "[PERSON_NAME]" at bounding box center [242, 494] width 99 height 16
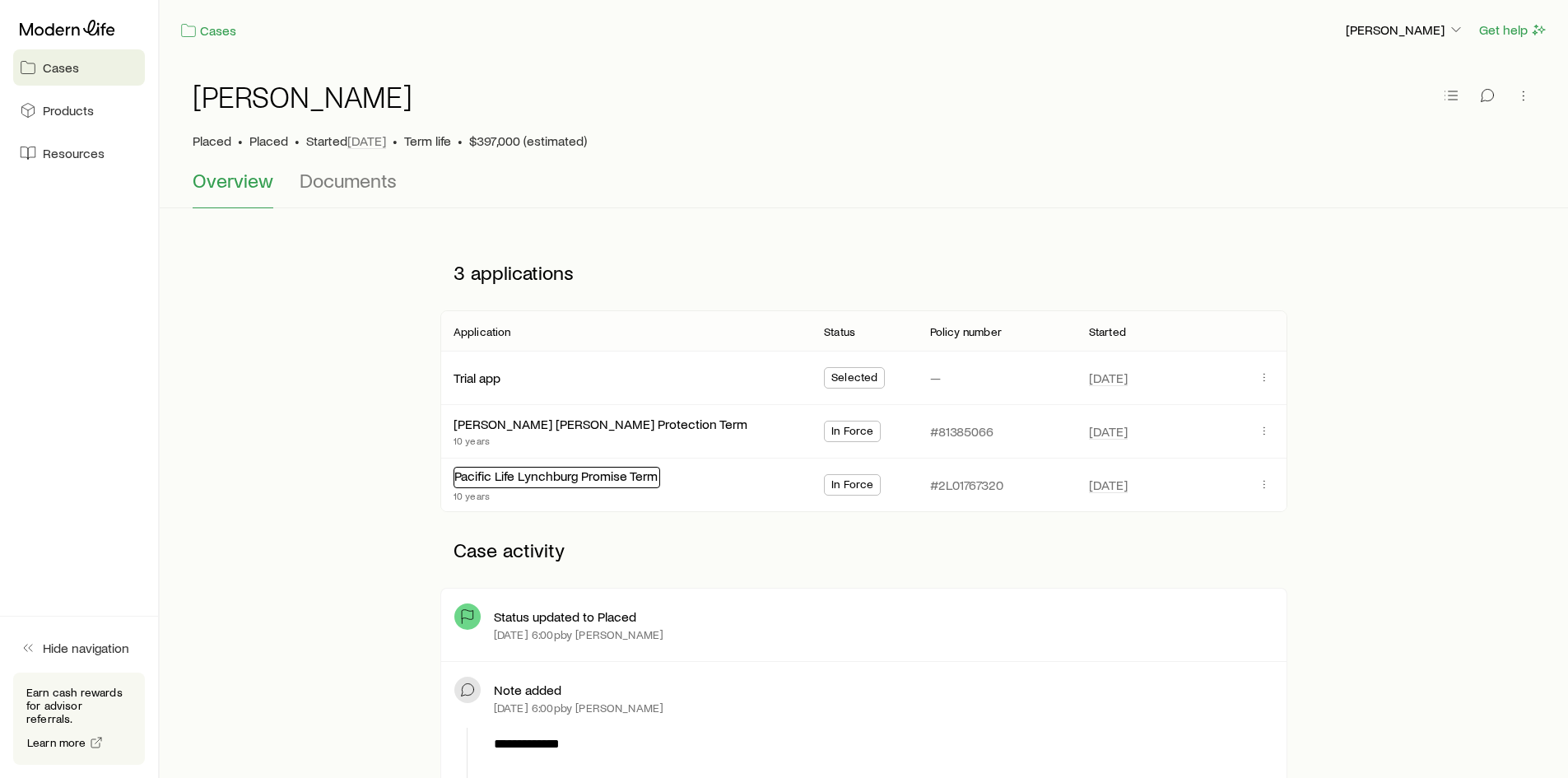
click at [553, 479] on link "Pacific Life Lynchburg Promise Term" at bounding box center [556, 475] width 203 height 16
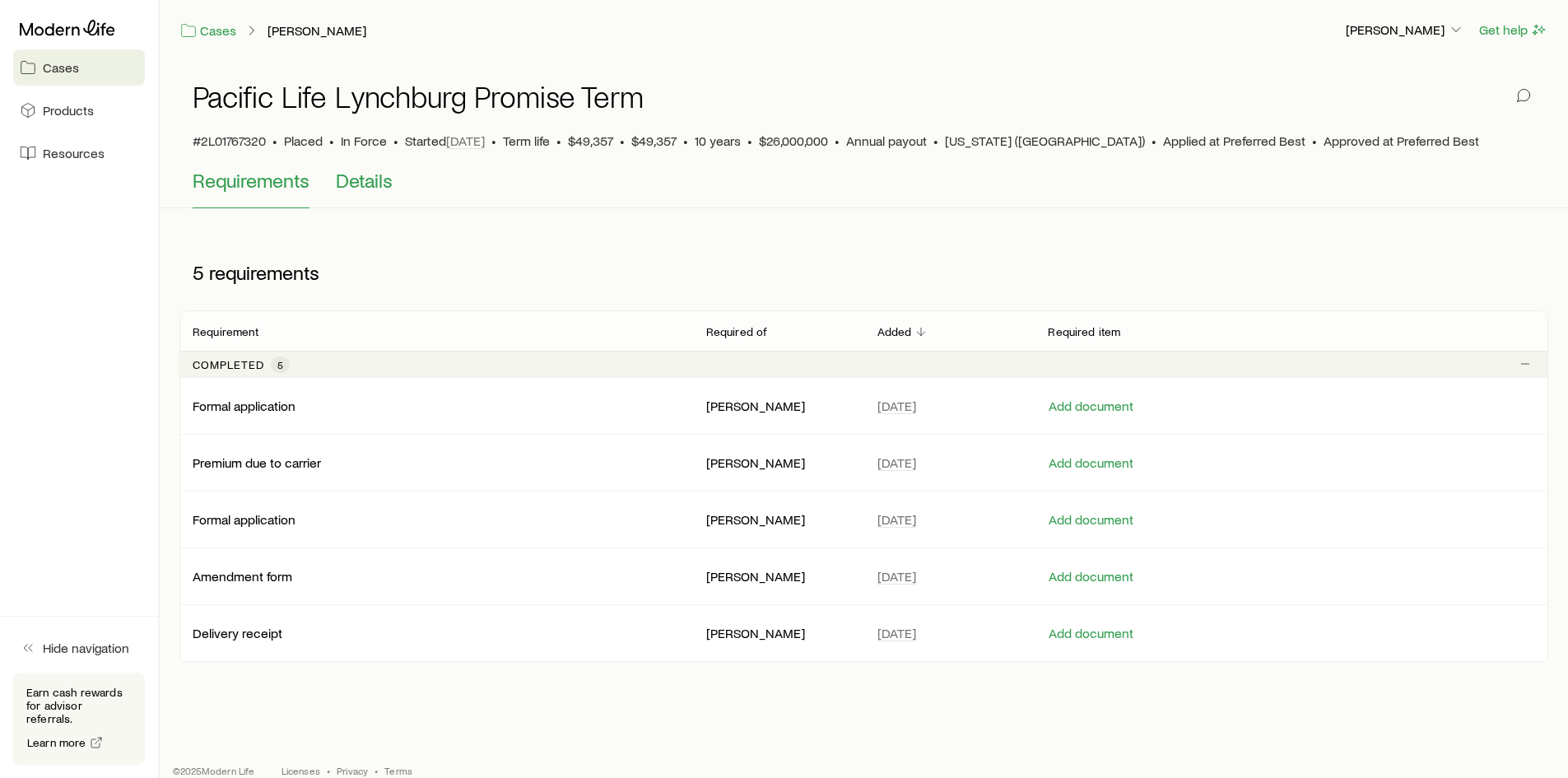
click at [371, 176] on span "Details" at bounding box center [364, 181] width 57 height 23
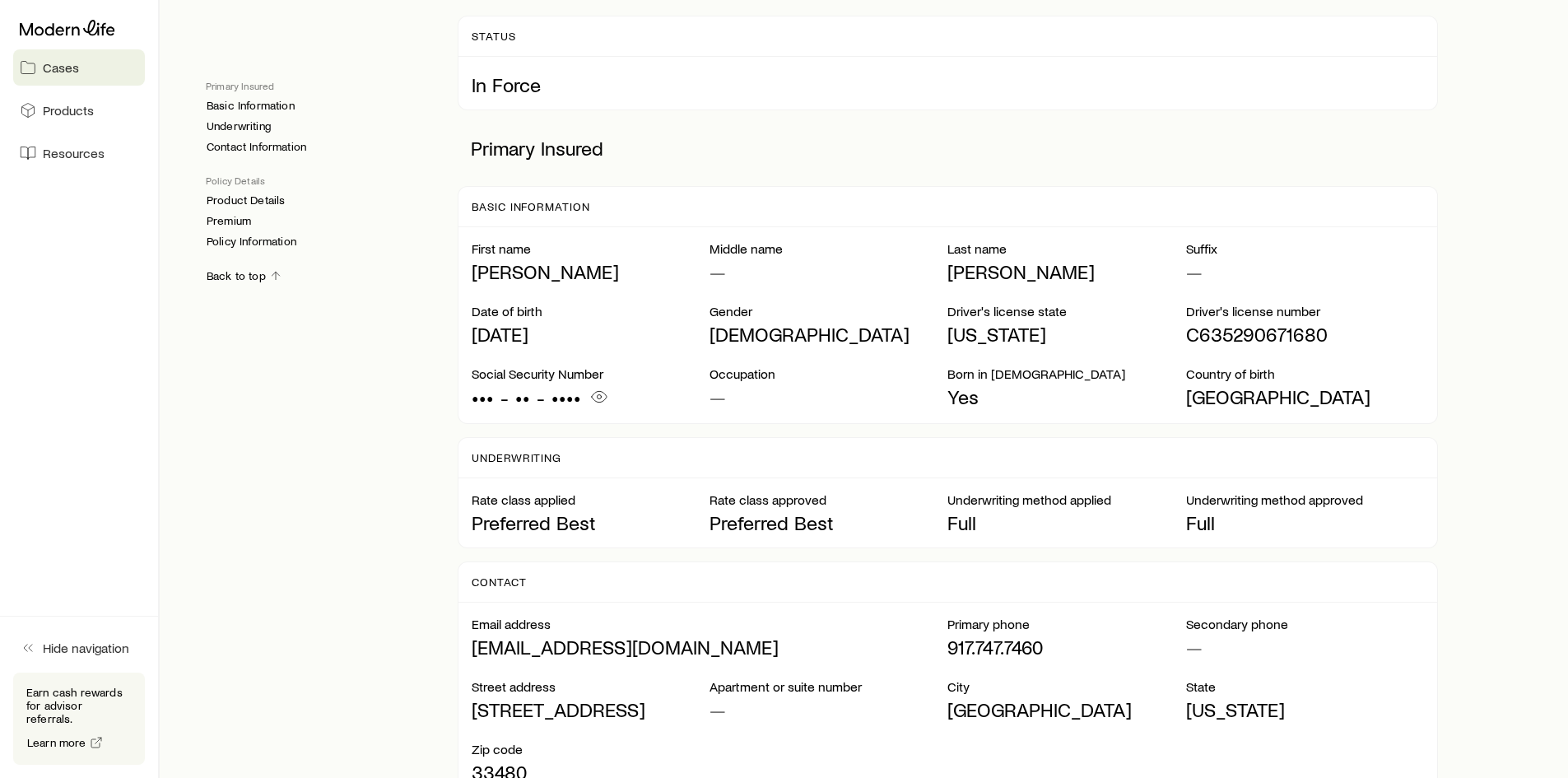
scroll to position [247, 0]
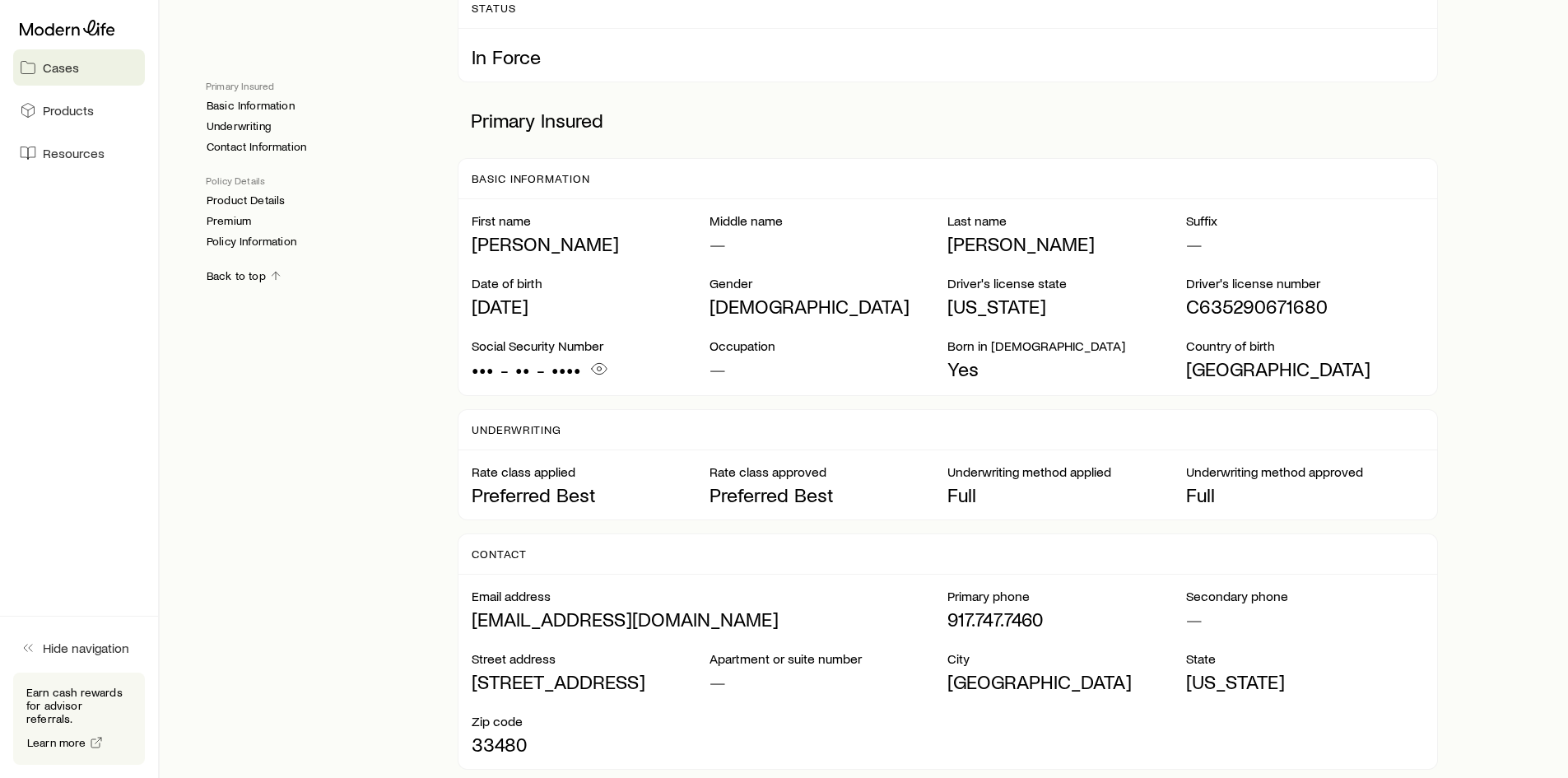
drag, startPoint x: 1137, startPoint y: 817, endPoint x: 663, endPoint y: 441, distance: 605.0
click at [656, 449] on div "Underwriting" at bounding box center [948, 430] width 978 height 40
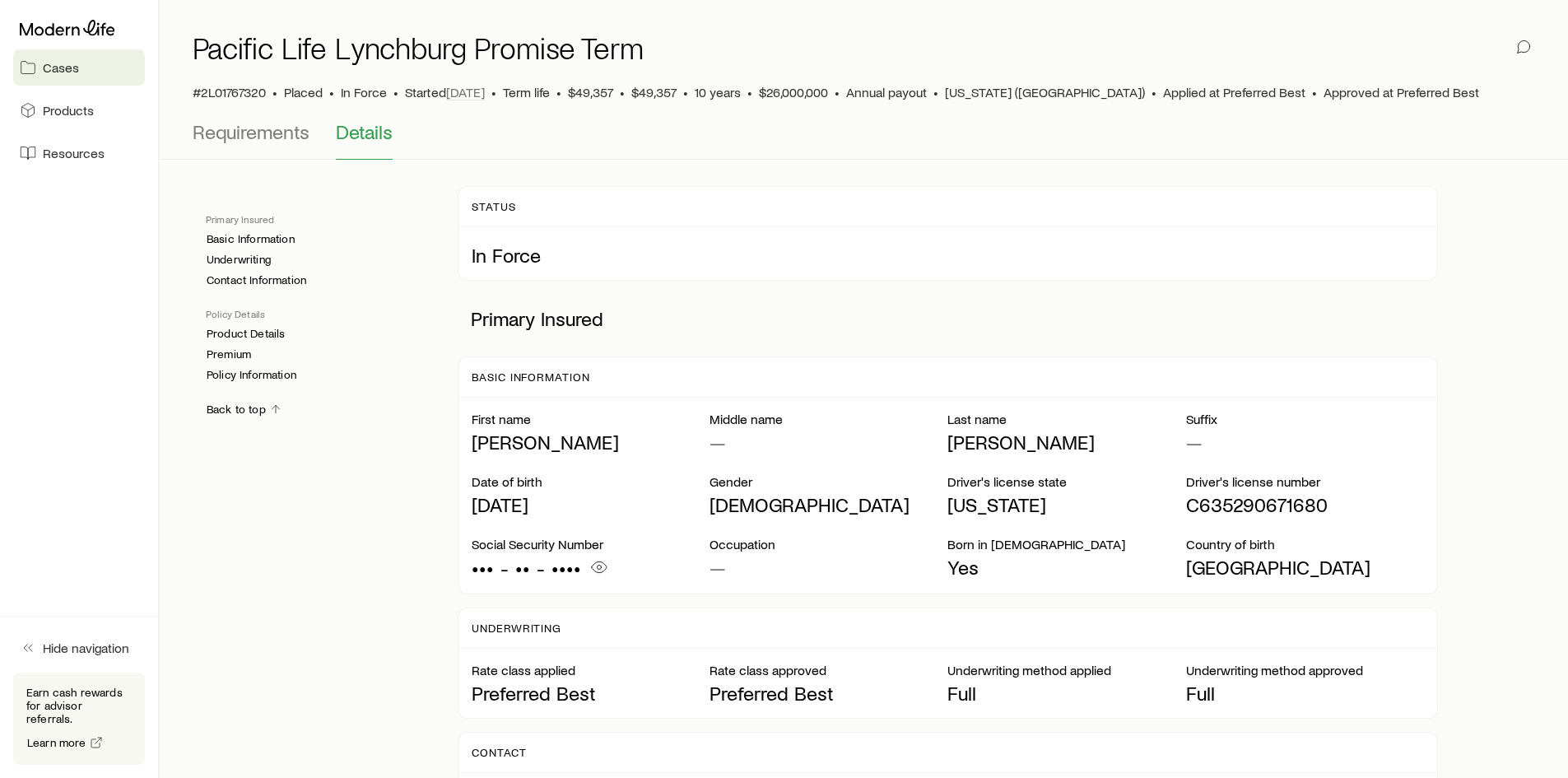
scroll to position [0, 0]
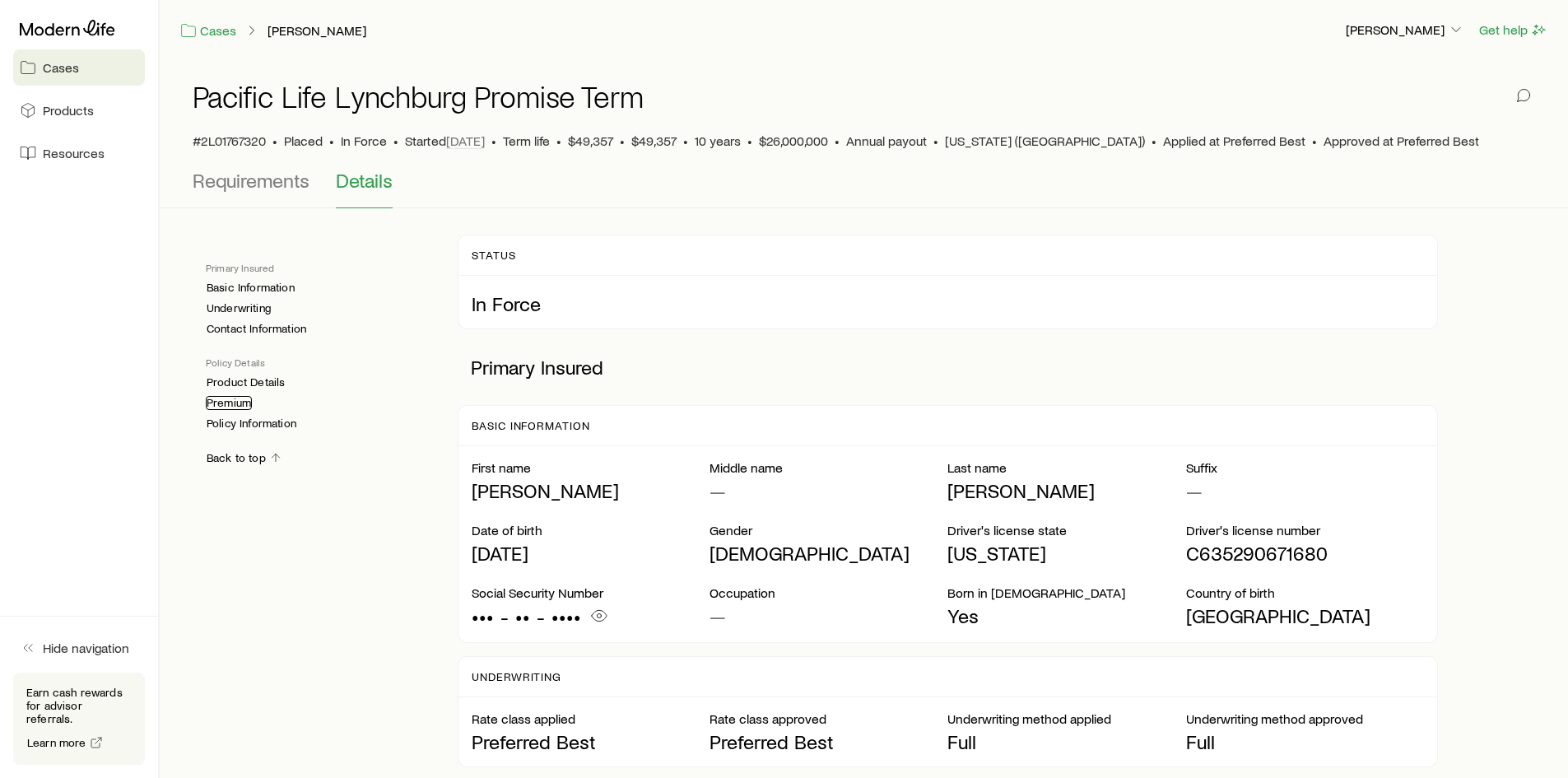
click at [225, 402] on link "Premium" at bounding box center [228, 402] width 46 height 14
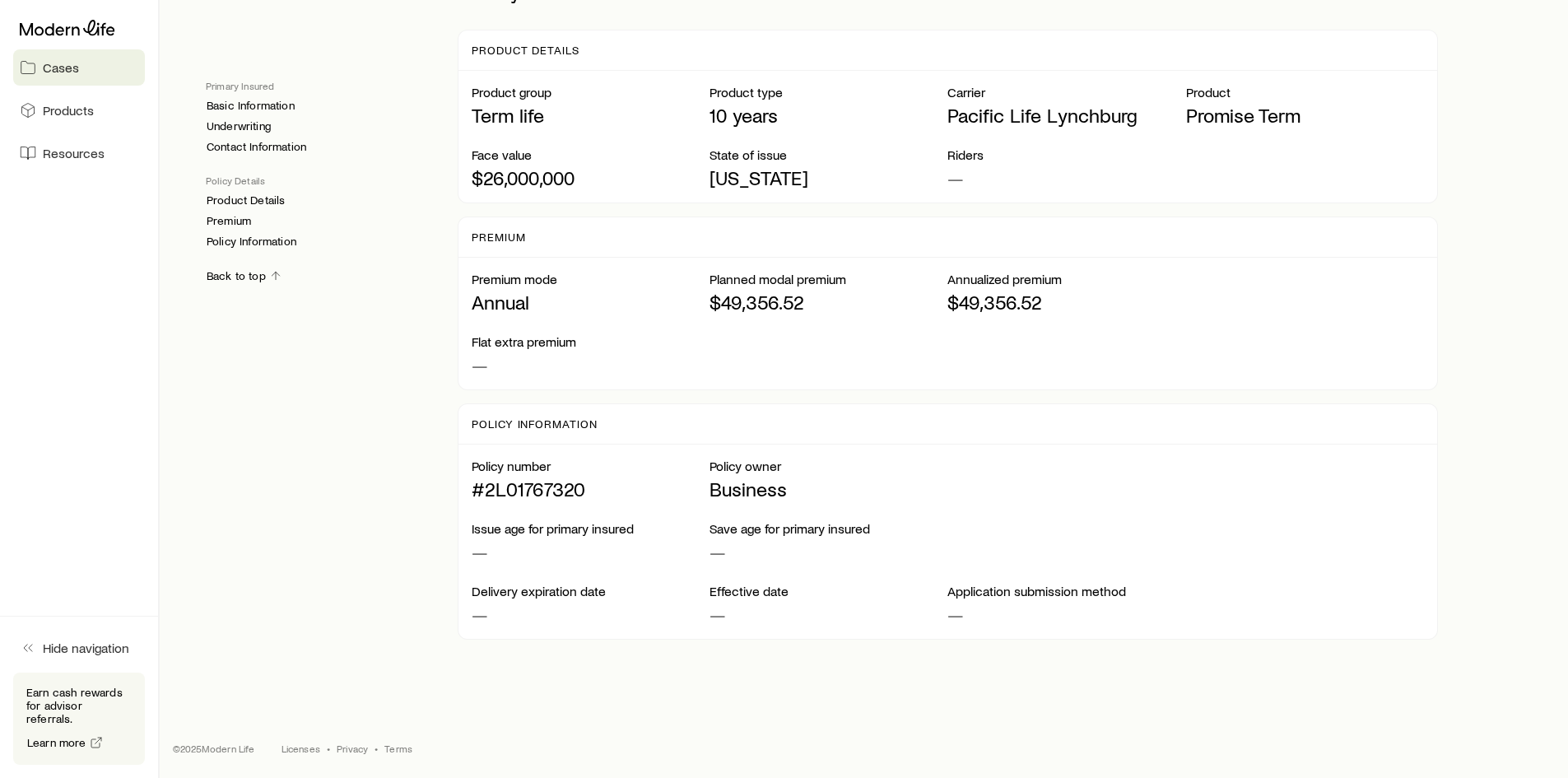
click at [249, 207] on div "Policy Details Product Details Premium Policy Information" at bounding box center [318, 212] width 226 height 75
click at [251, 198] on link "Product Details" at bounding box center [246, 200] width 80 height 14
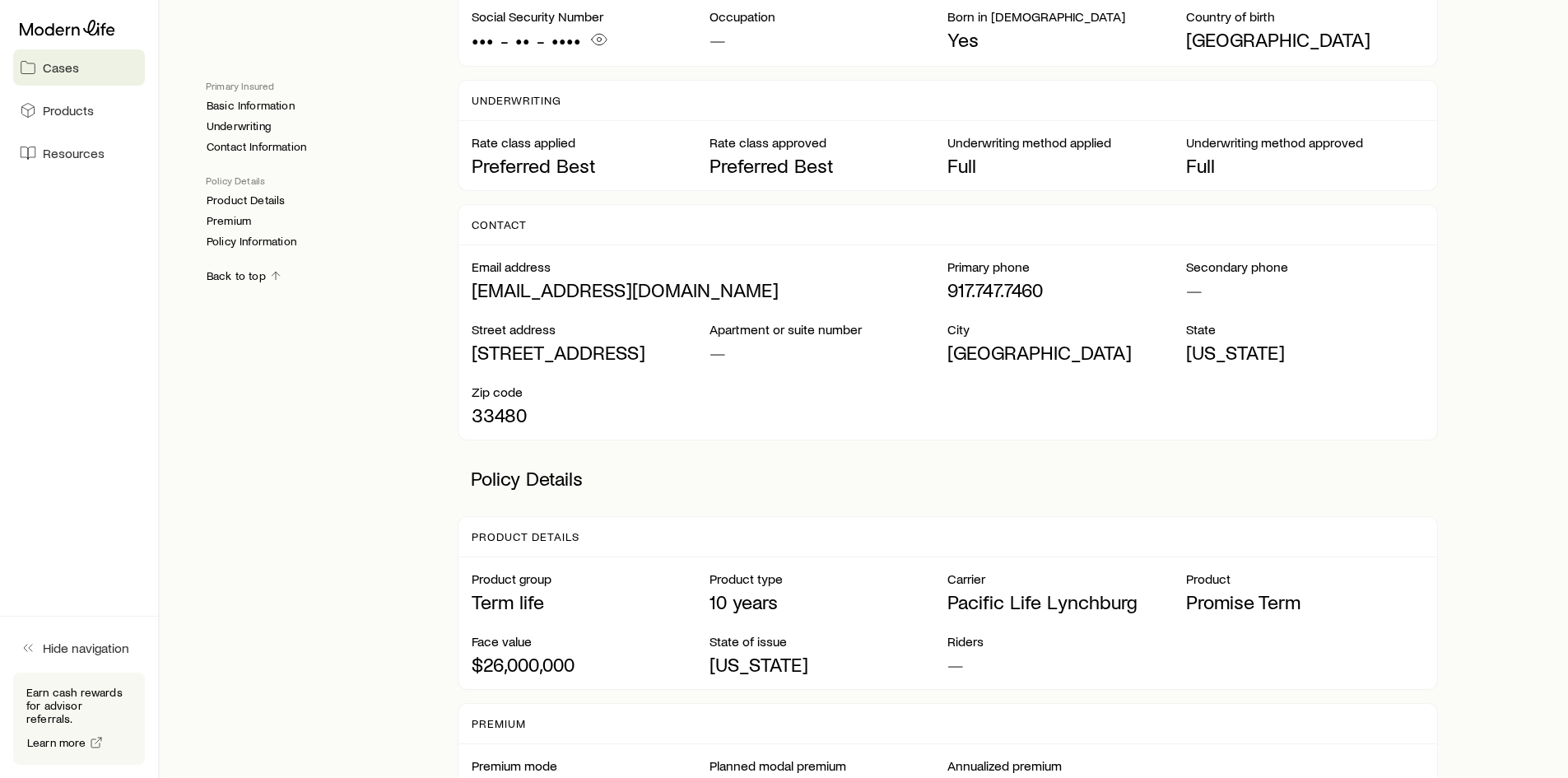
scroll to position [741, 0]
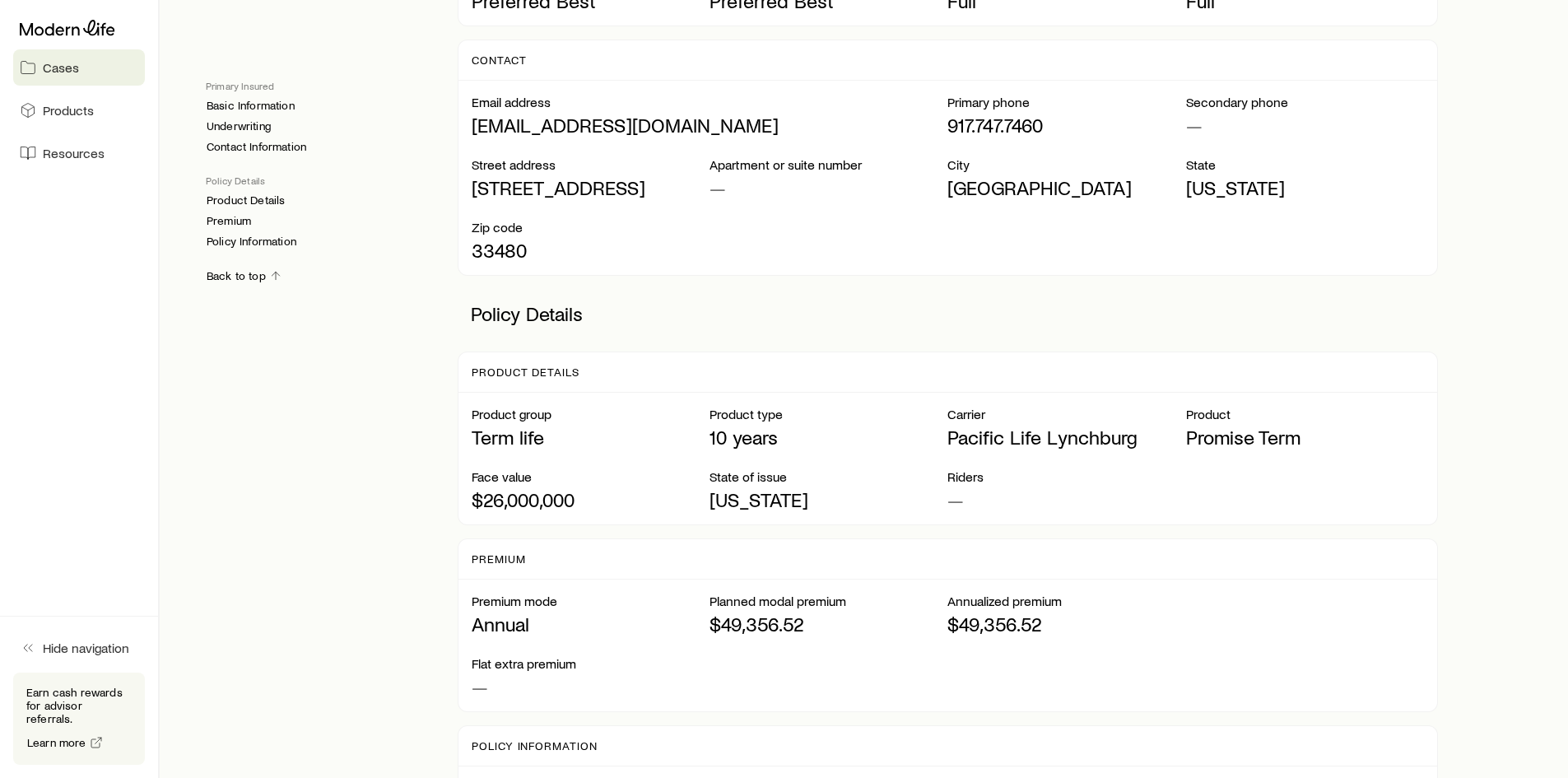
click at [974, 636] on p "$49,356.52" at bounding box center [1067, 624] width 238 height 23
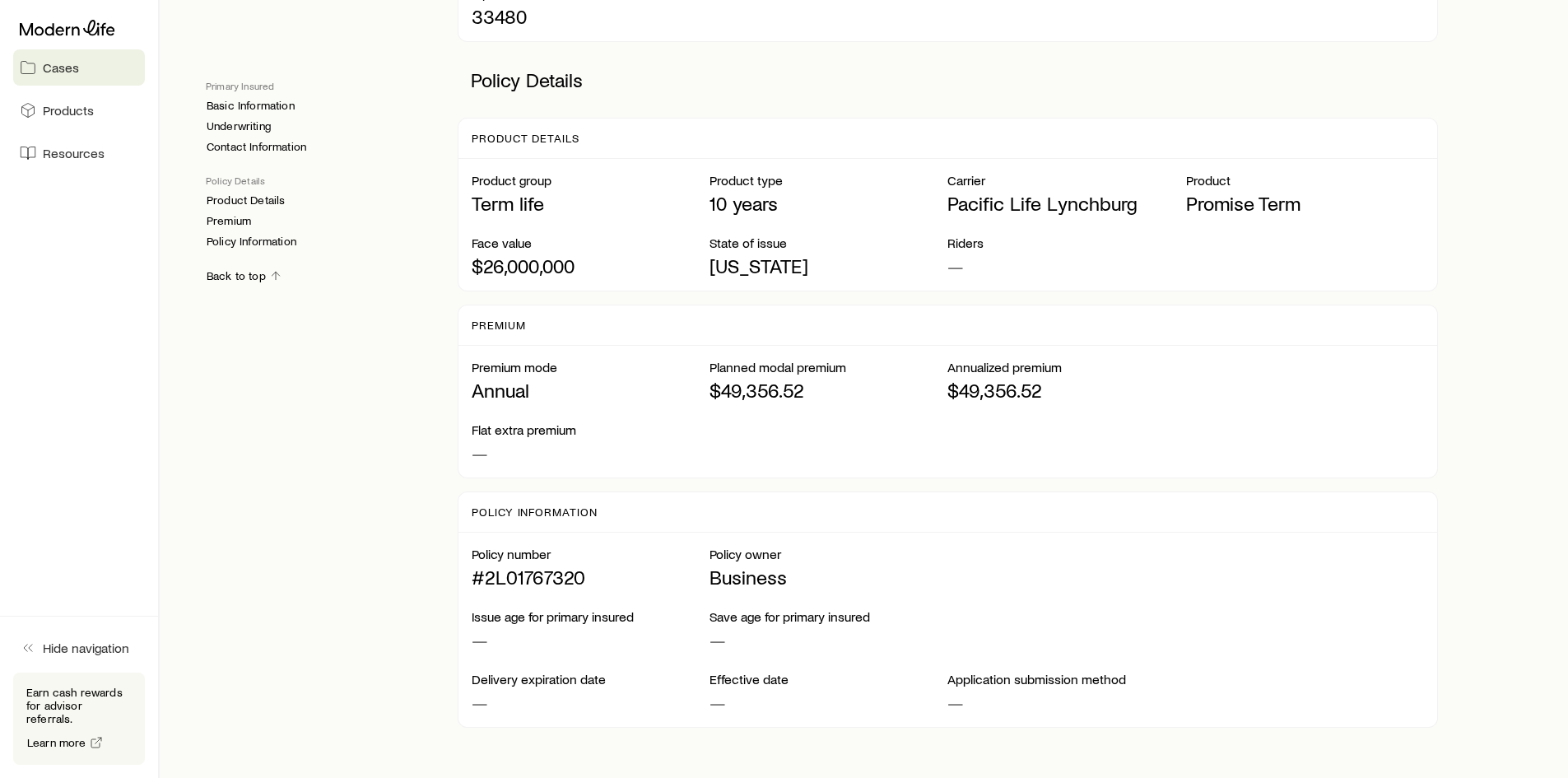
scroll to position [988, 0]
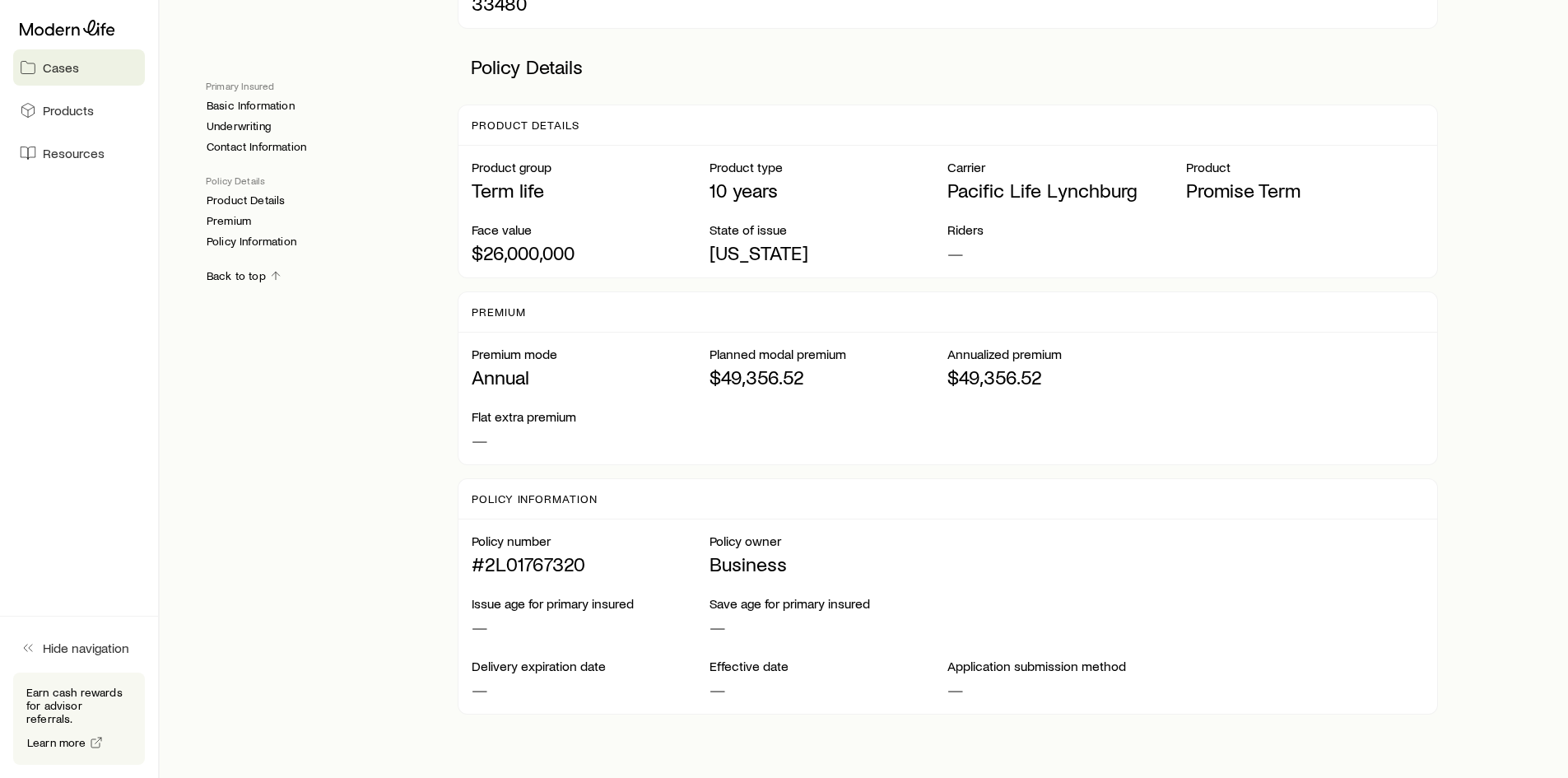
click at [508, 425] on p "Flat extra premium" at bounding box center [590, 416] width 238 height 17
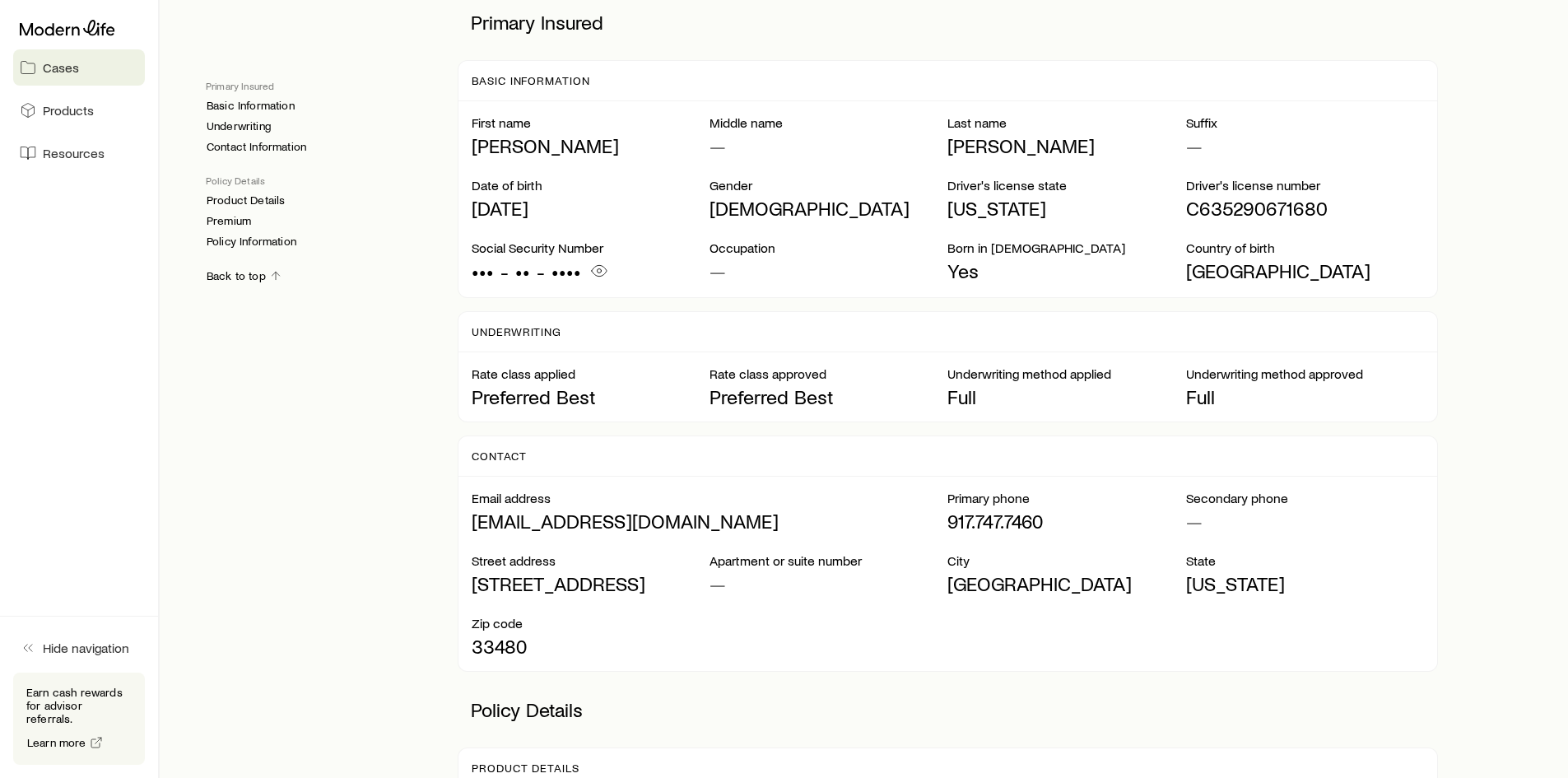
scroll to position [0, 0]
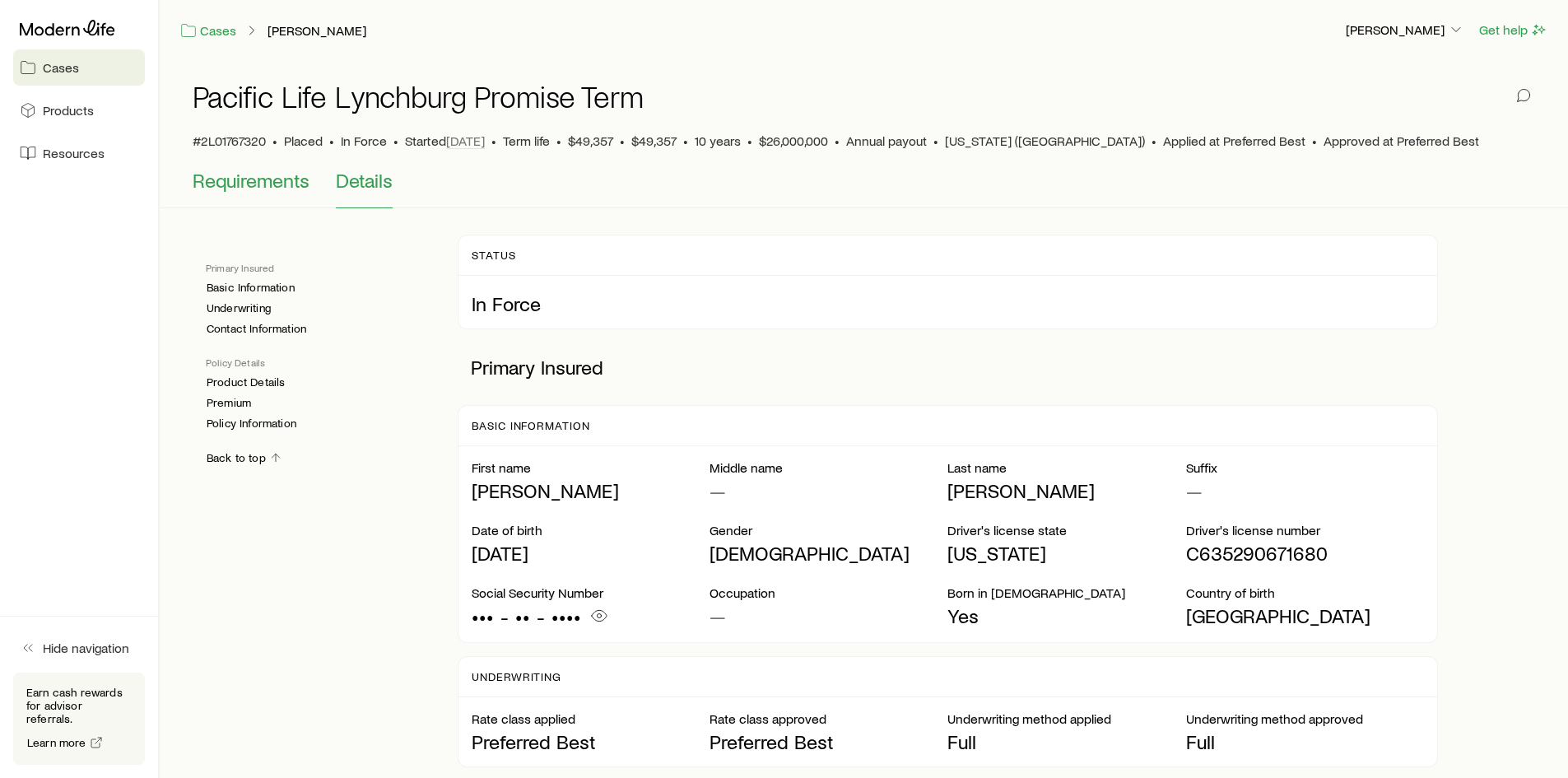
click at [282, 180] on span "Requirements" at bounding box center [251, 181] width 117 height 23
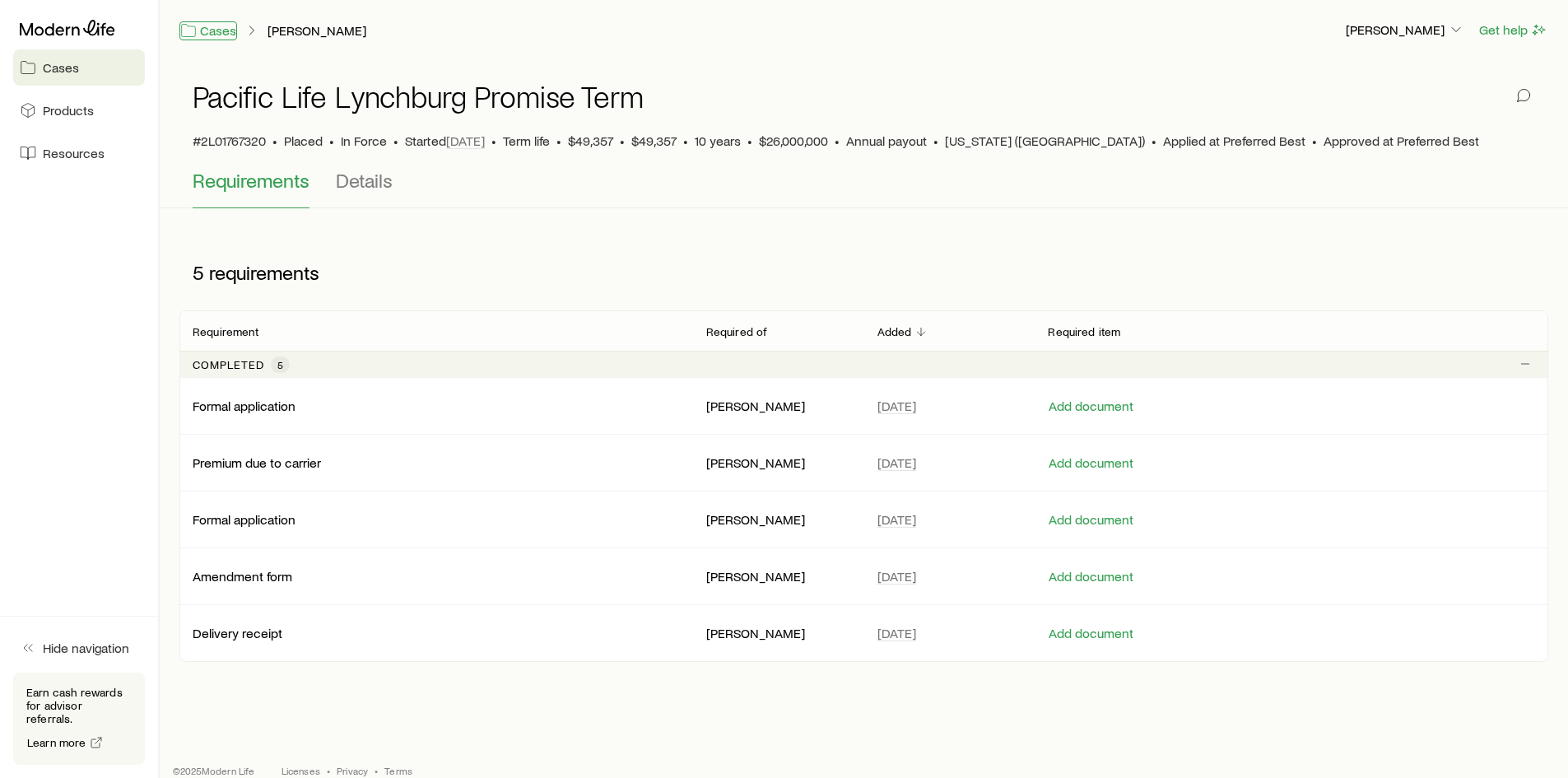
click at [225, 32] on link "Cases" at bounding box center [207, 31] width 57 height 19
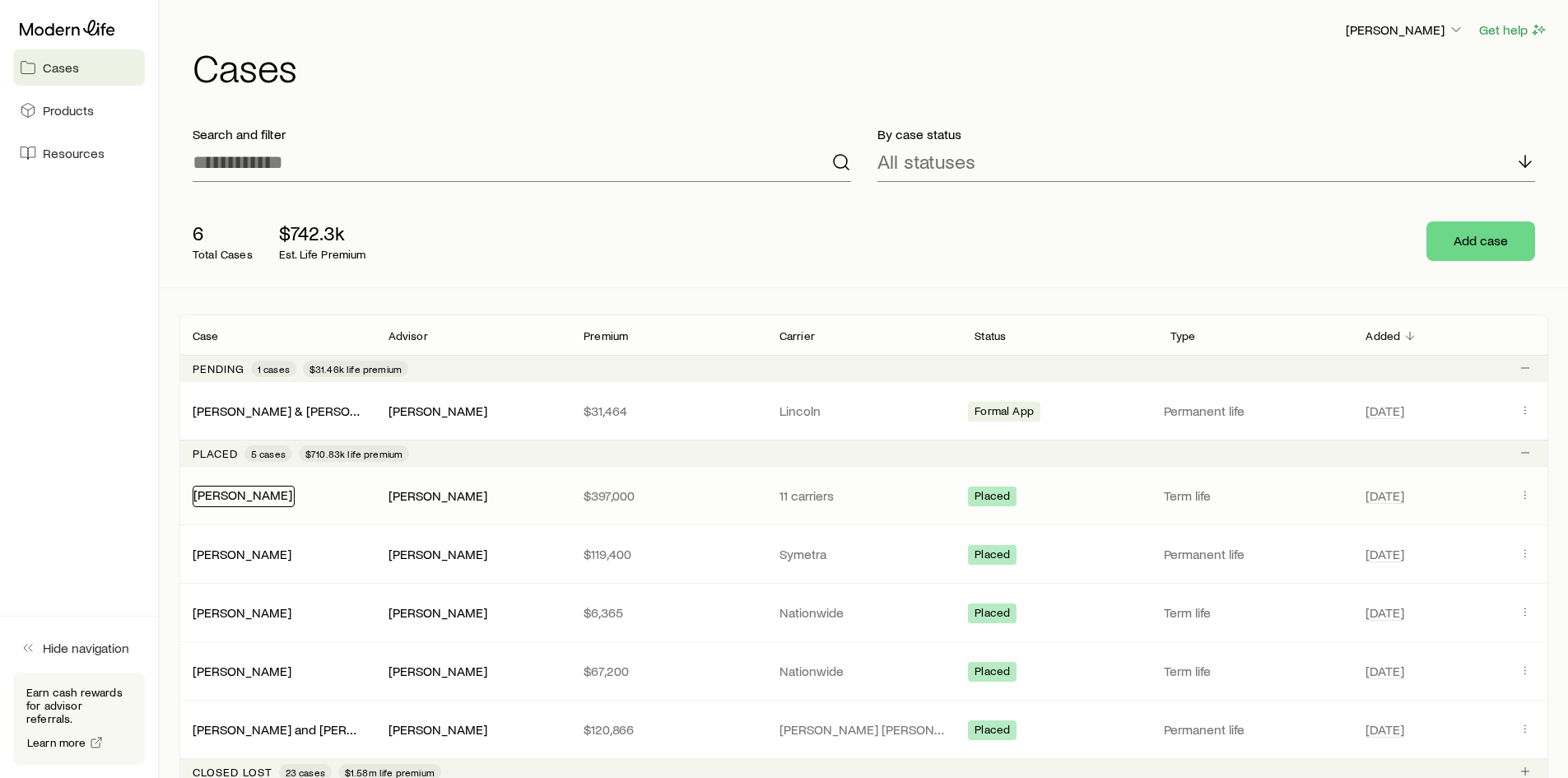
click at [266, 491] on link "[PERSON_NAME]" at bounding box center [242, 494] width 99 height 16
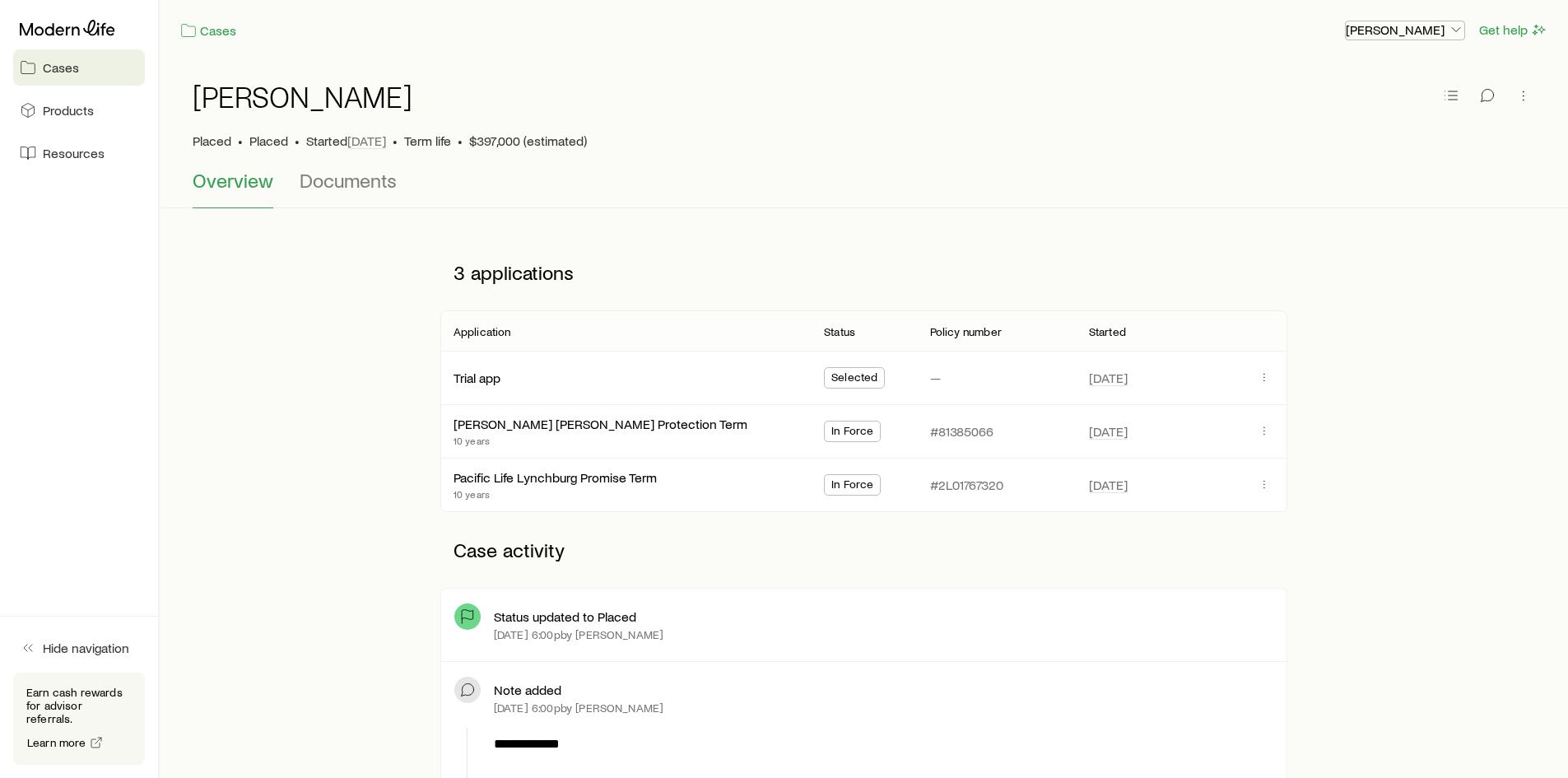
click at [1416, 29] on p "[PERSON_NAME]" at bounding box center [1405, 30] width 118 height 17
click at [1327, 69] on span "Sign out" at bounding box center [1327, 75] width 45 height 17
